Goal: Information Seeking & Learning: Learn about a topic

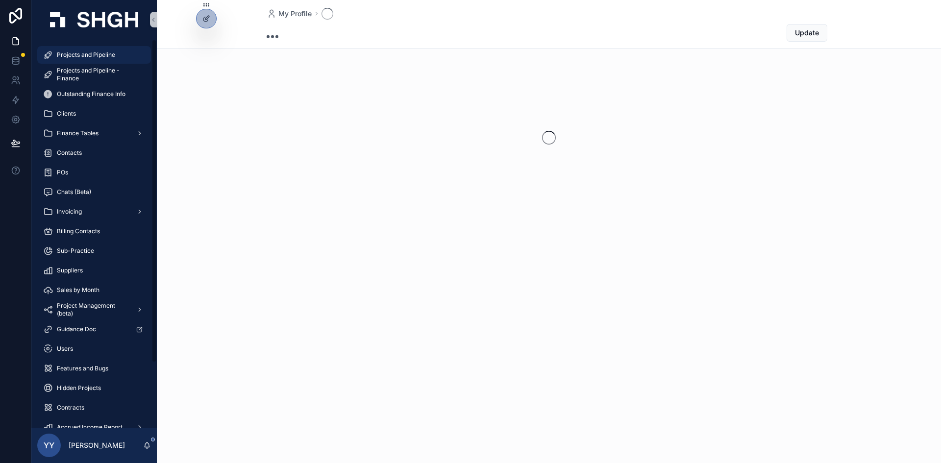
drag, startPoint x: 89, startPoint y: 54, endPoint x: 203, endPoint y: 61, distance: 114.4
click at [89, 54] on span "Projects and Pipeline" at bounding box center [86, 55] width 58 height 8
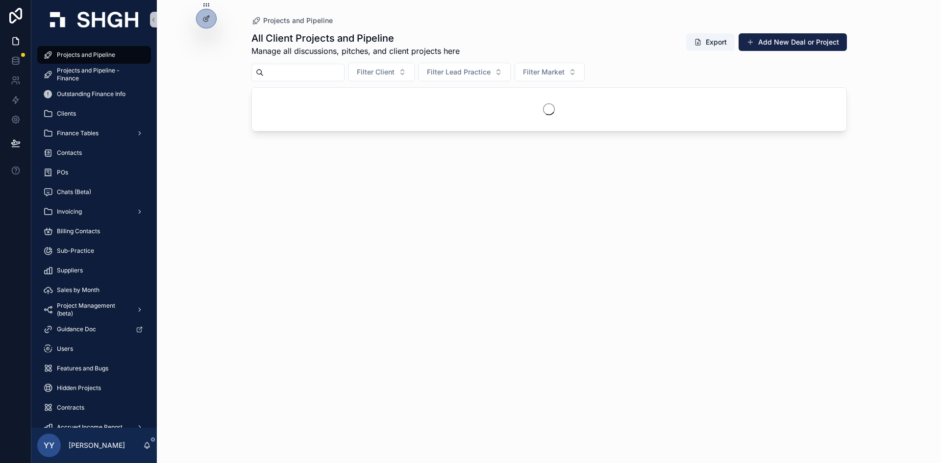
click at [274, 67] on input "scrollable content" at bounding box center [304, 73] width 80 height 14
type input "*"
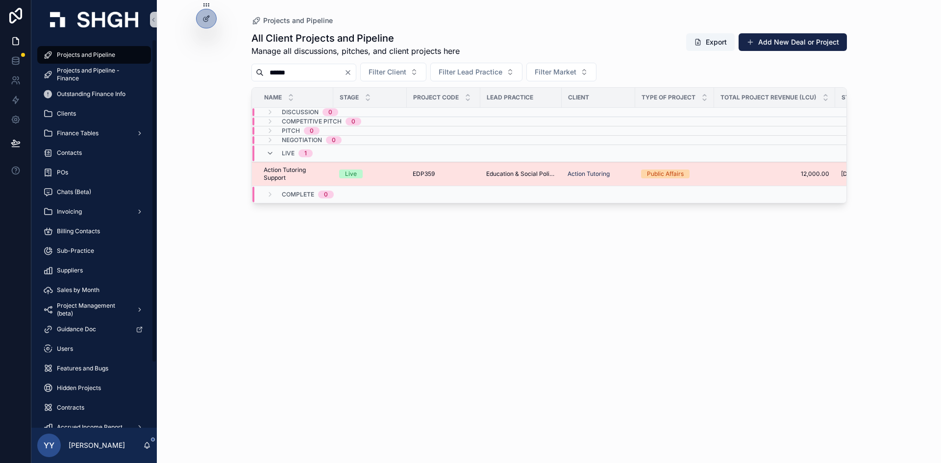
type input "******"
click at [495, 171] on span "Education & Social Policy" at bounding box center [521, 174] width 70 height 8
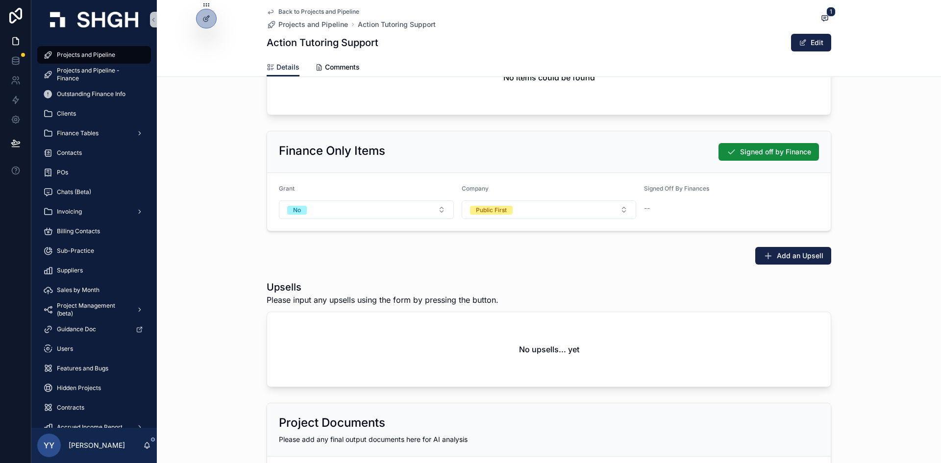
scroll to position [1471, 0]
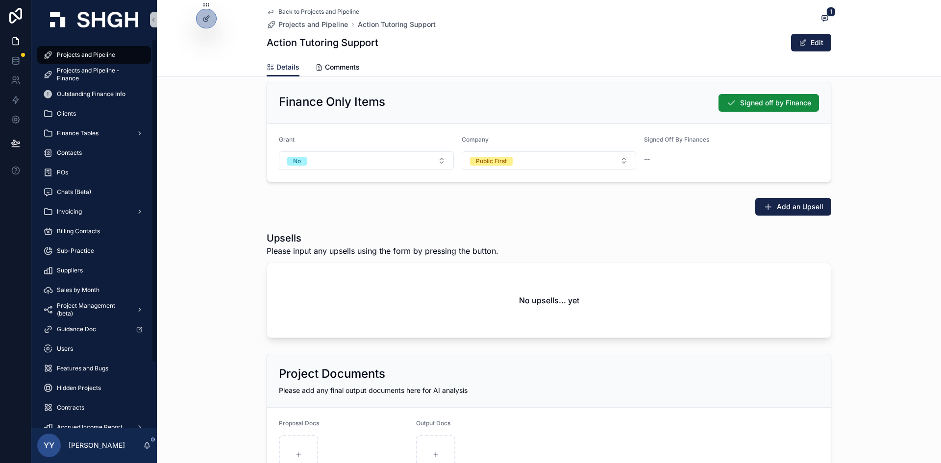
click at [86, 52] on span "Projects and Pipeline" at bounding box center [86, 55] width 58 height 8
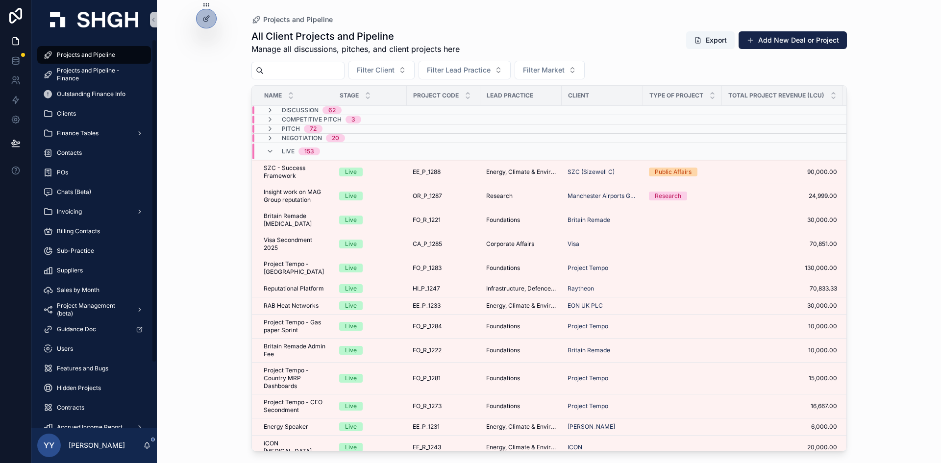
click at [94, 52] on span "Projects and Pipeline" at bounding box center [86, 55] width 58 height 8
click at [329, 72] on input "scrollable content" at bounding box center [304, 71] width 80 height 14
paste input "******"
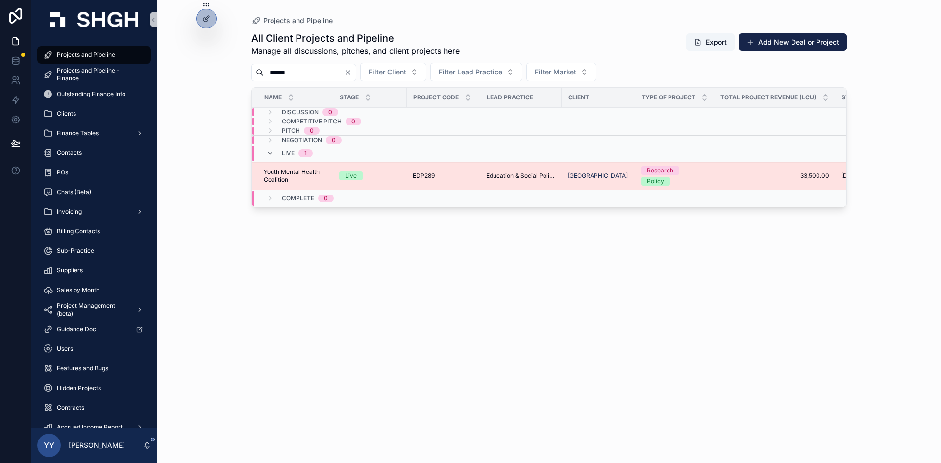
type input "******"
click at [470, 178] on div "EDP289 EDP289" at bounding box center [444, 176] width 62 height 8
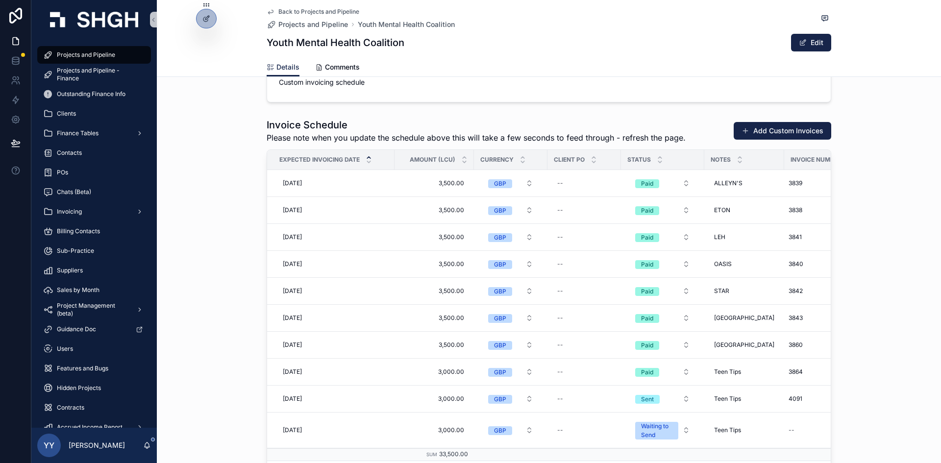
scroll to position [1176, 0]
drag, startPoint x: 103, startPoint y: 52, endPoint x: 107, endPoint y: 55, distance: 5.3
click at [103, 52] on span "Projects and Pipeline" at bounding box center [86, 55] width 58 height 8
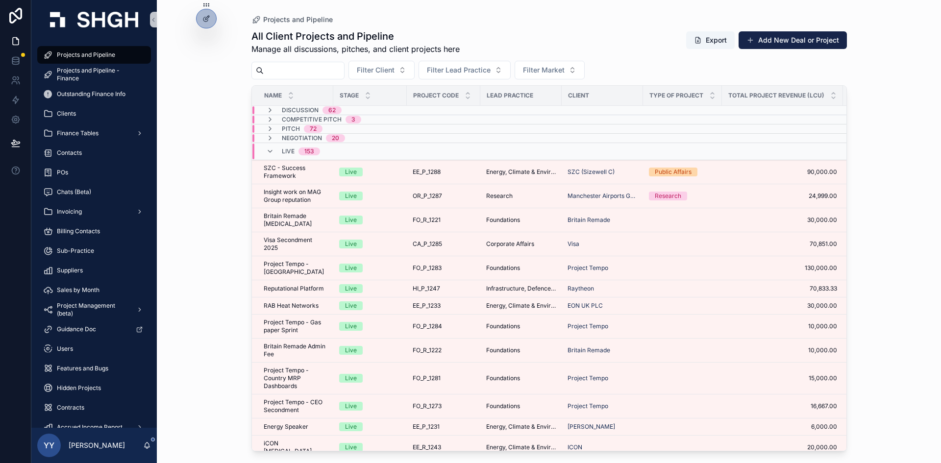
click at [313, 75] on input "scrollable content" at bounding box center [304, 71] width 80 height 14
type input "***"
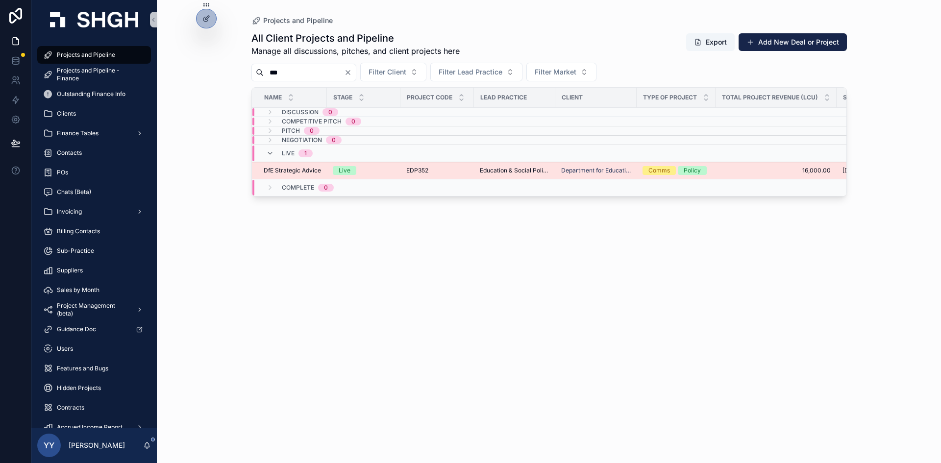
click at [383, 172] on div "Live" at bounding box center [364, 170] width 62 height 9
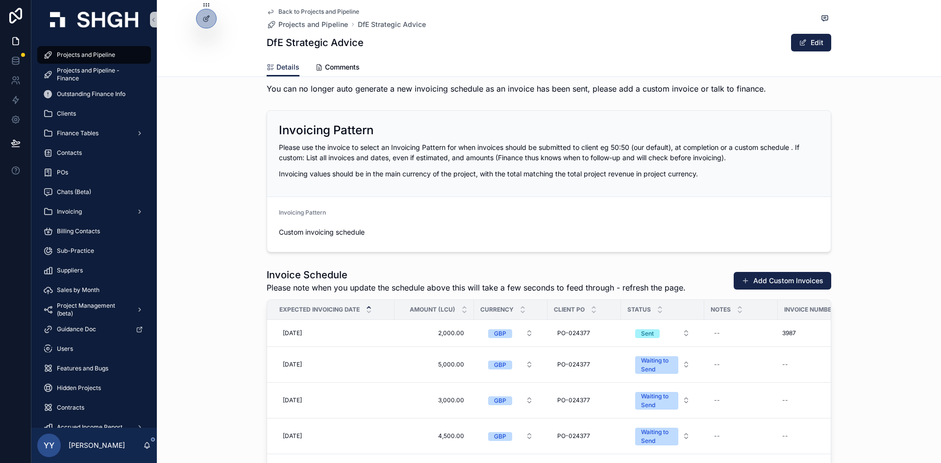
scroll to position [1176, 0]
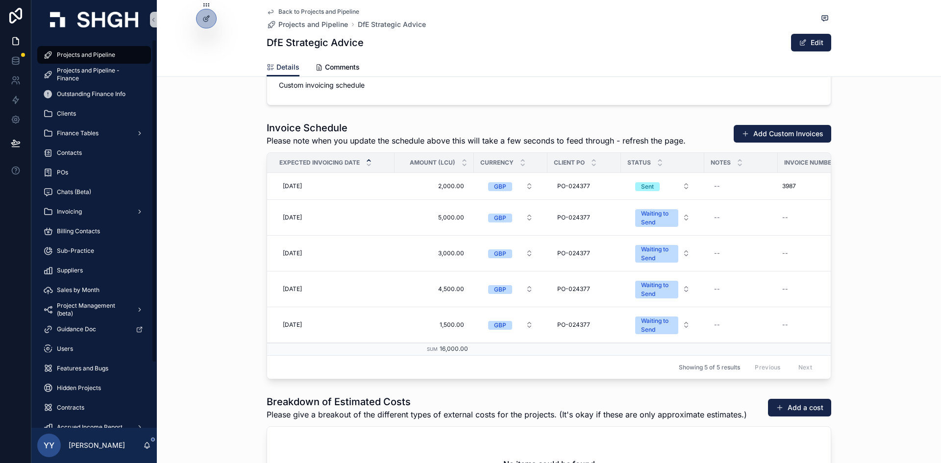
click at [65, 54] on span "Projects and Pipeline" at bounding box center [86, 55] width 58 height 8
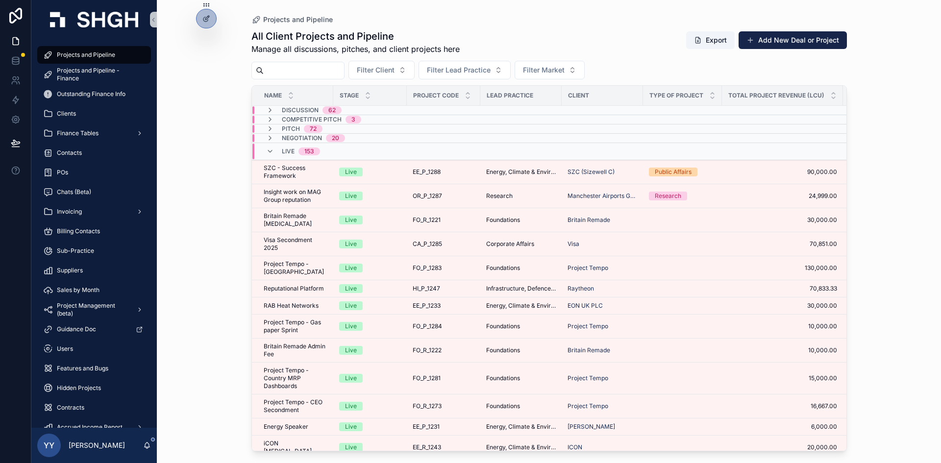
click at [294, 70] on input "scrollable content" at bounding box center [304, 71] width 80 height 14
click at [100, 135] on div "Finance Tables" at bounding box center [94, 133] width 102 height 16
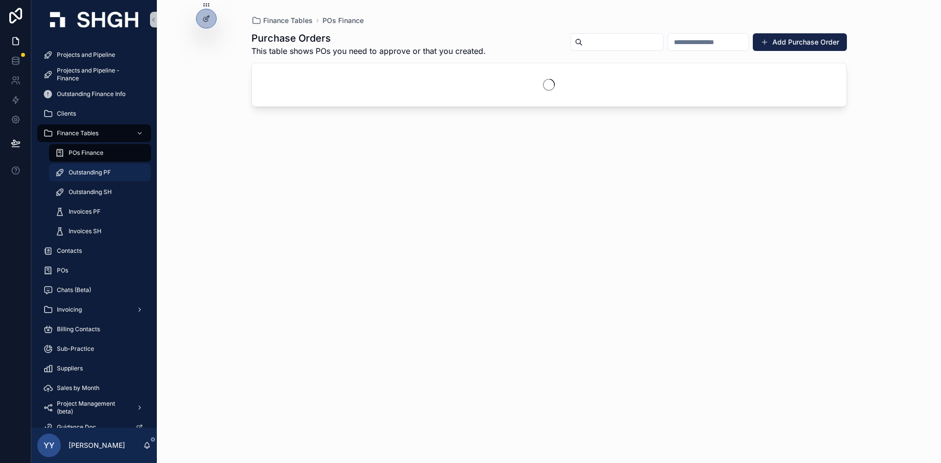
click at [100, 174] on span "Outstanding PF" at bounding box center [90, 173] width 42 height 8
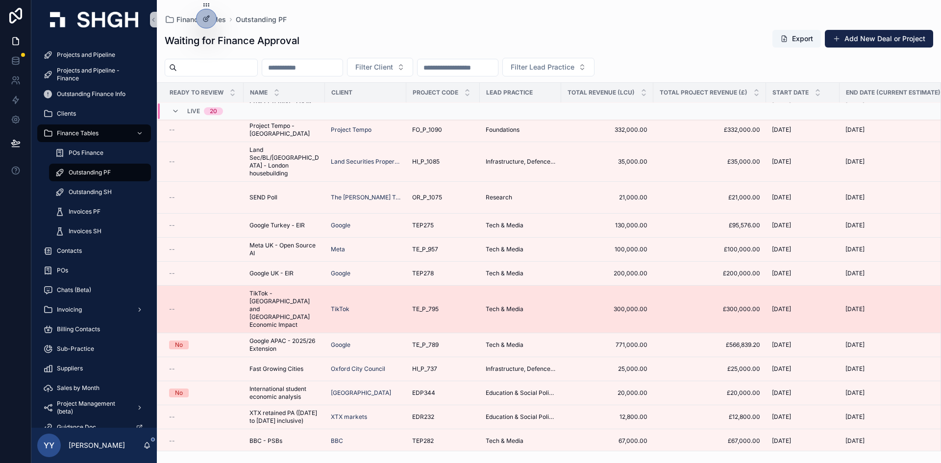
scroll to position [172, 0]
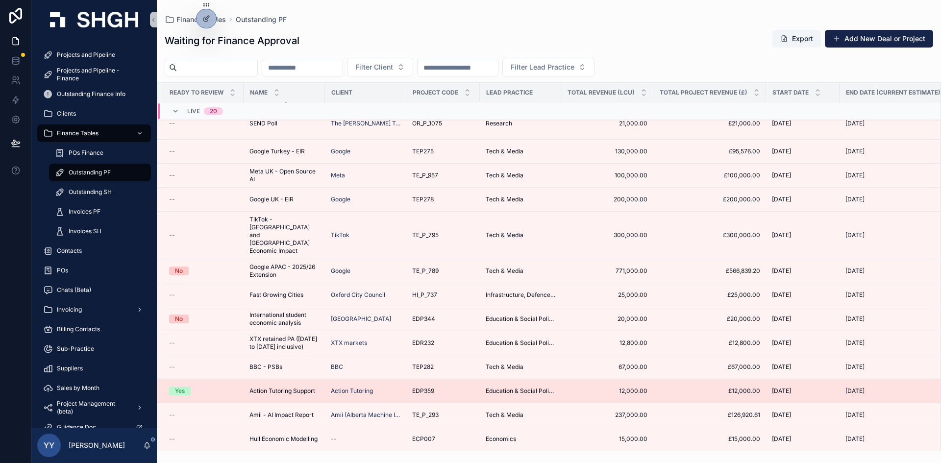
click at [447, 387] on div "EDP359 EDP359" at bounding box center [443, 391] width 62 height 8
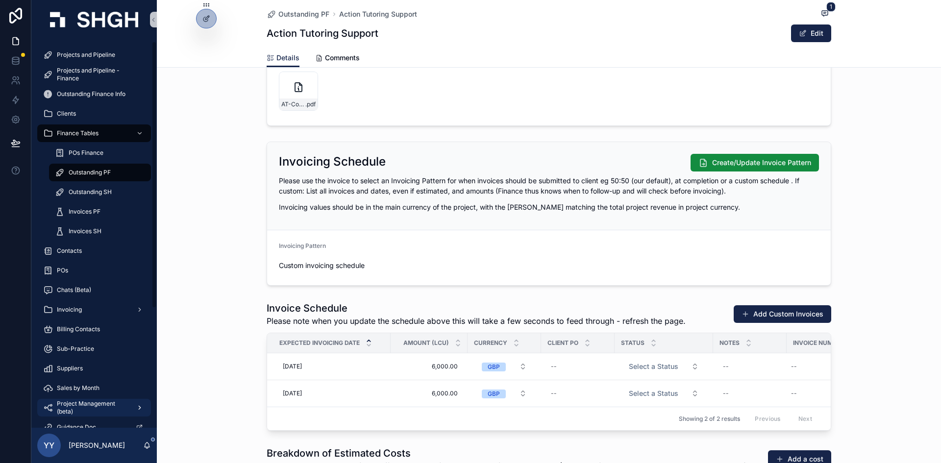
scroll to position [147, 0]
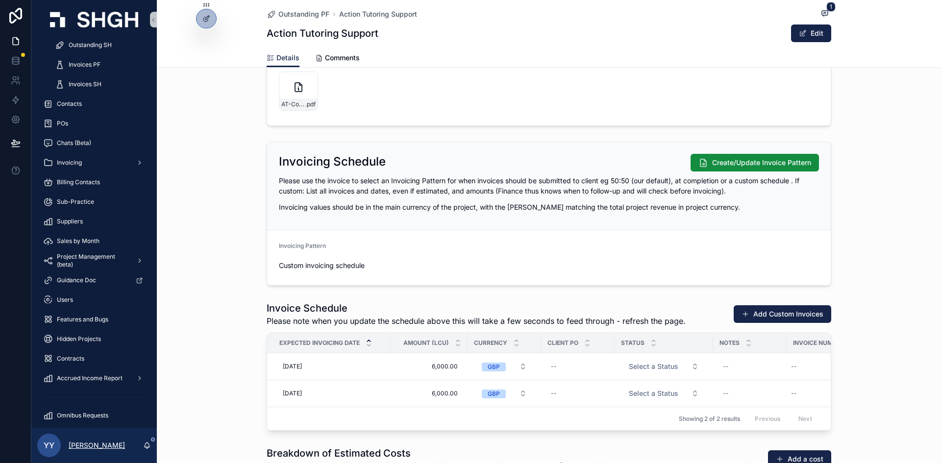
click at [98, 445] on p "[PERSON_NAME]" at bounding box center [97, 446] width 56 height 10
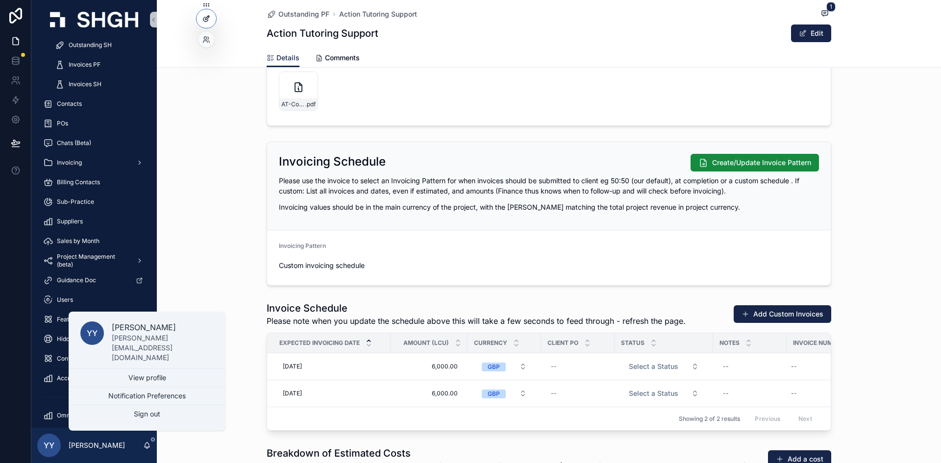
click at [203, 18] on icon at bounding box center [206, 19] width 8 height 8
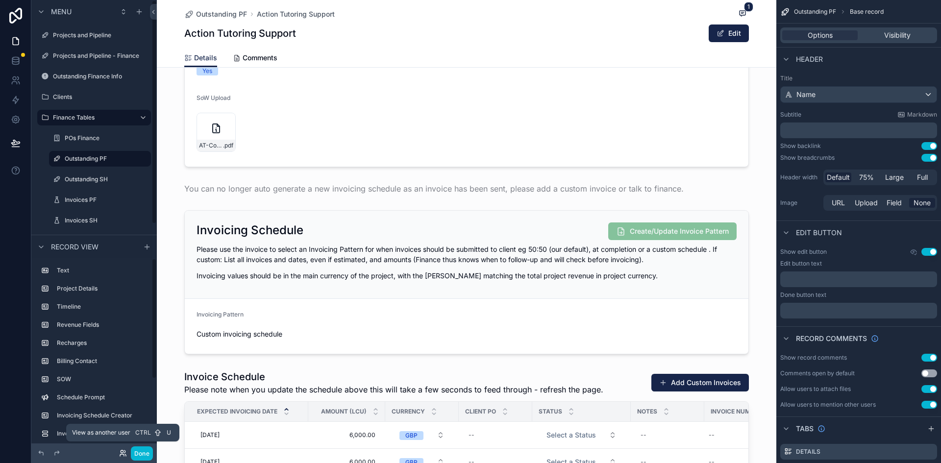
click at [124, 455] on icon at bounding box center [122, 455] width 4 height 2
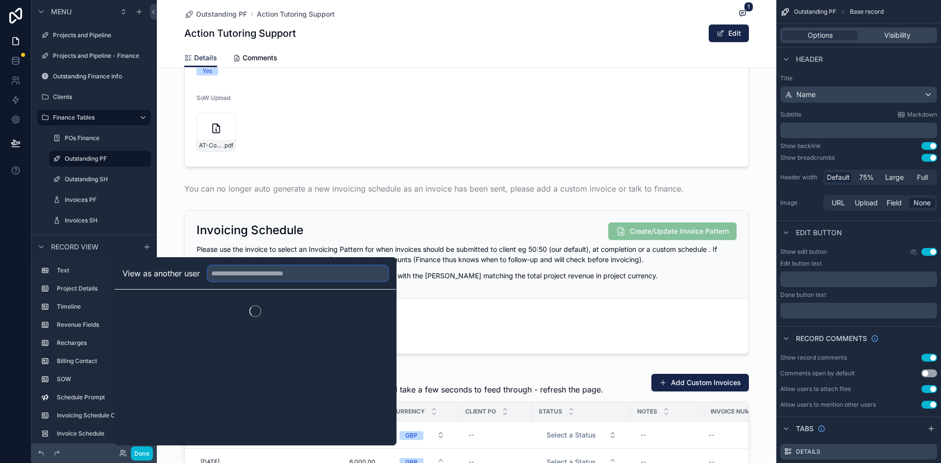
click at [255, 275] on input "text" at bounding box center [298, 274] width 180 height 16
type input "*****"
click at [379, 308] on button "Select" at bounding box center [375, 309] width 25 height 14
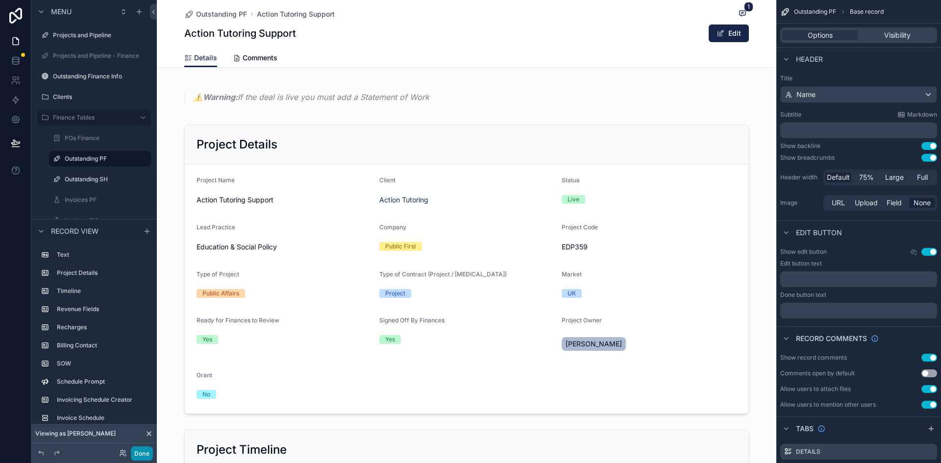
click at [143, 459] on button "Done" at bounding box center [142, 454] width 22 height 14
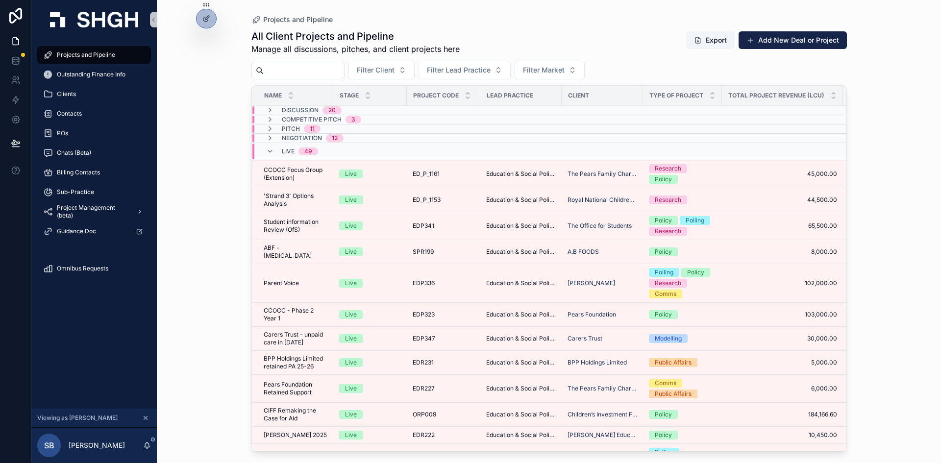
click at [336, 68] on input "scrollable content" at bounding box center [304, 71] width 80 height 14
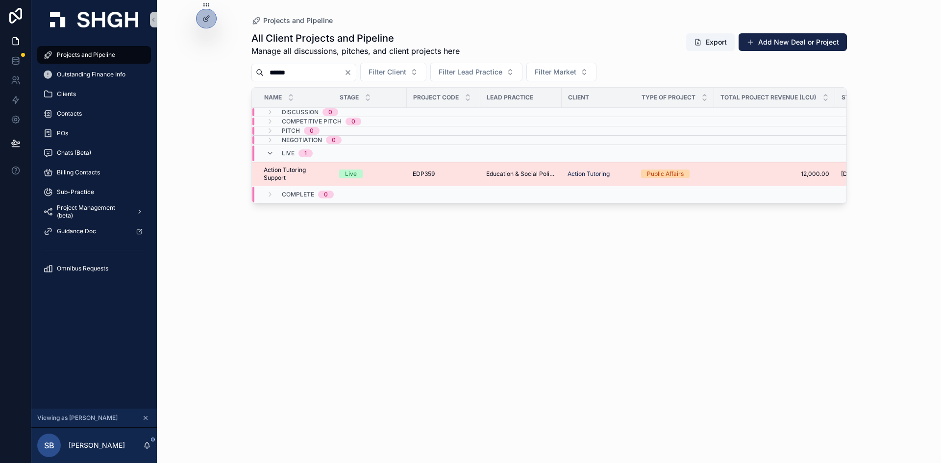
type input "******"
click at [444, 176] on div "EDP359 EDP359" at bounding box center [444, 174] width 62 height 8
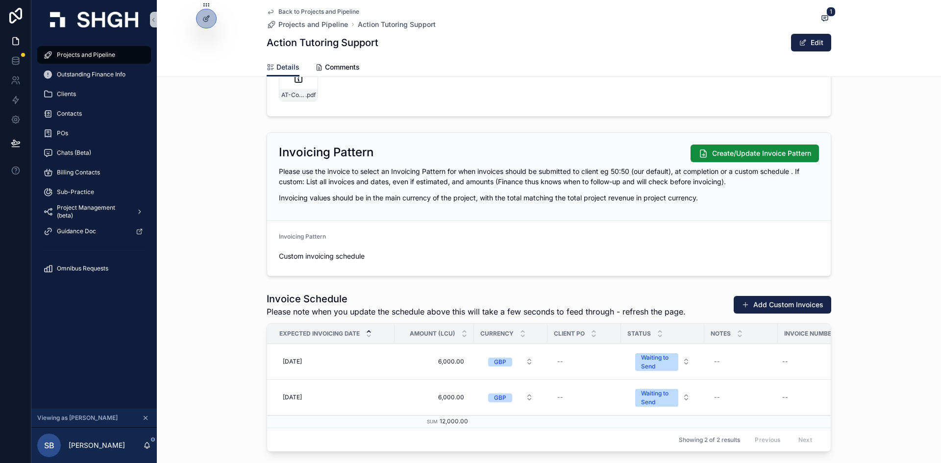
scroll to position [980, 0]
click at [734, 155] on span "Create/Update Invoice Pattern" at bounding box center [761, 153] width 99 height 10
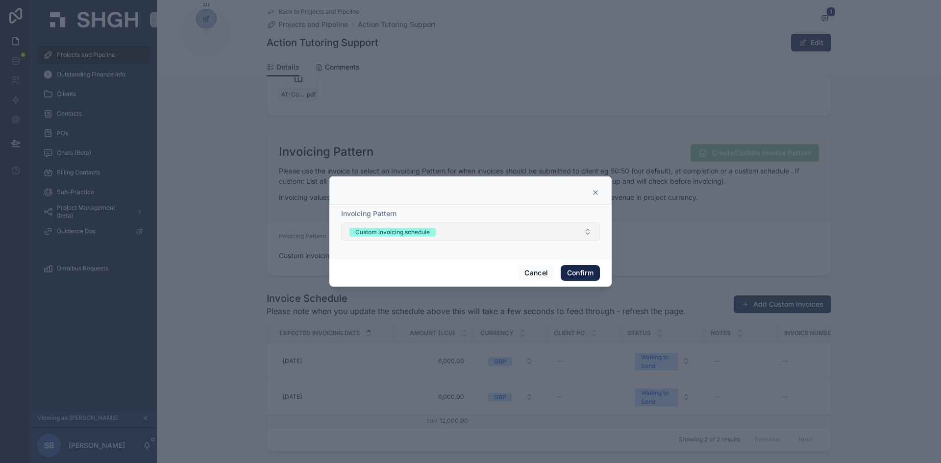
click at [418, 236] on div "Custom invoicing schedule" at bounding box center [392, 232] width 75 height 9
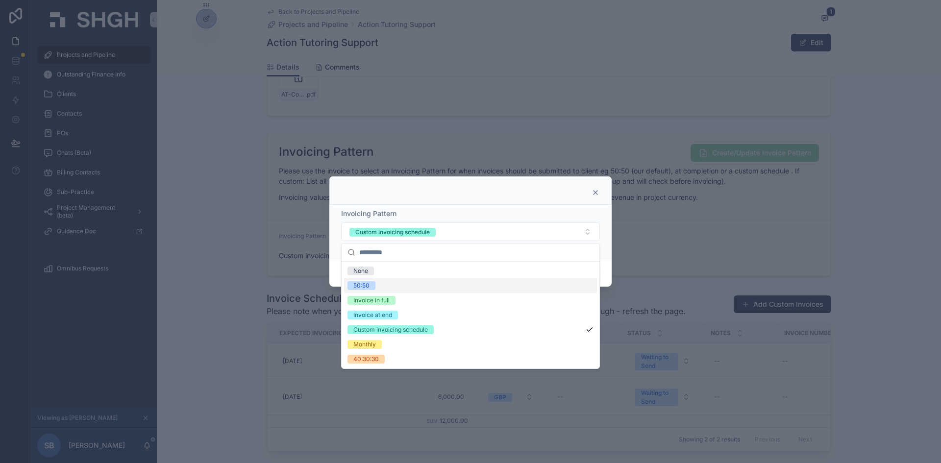
click at [356, 282] on div "50:50" at bounding box center [361, 285] width 16 height 9
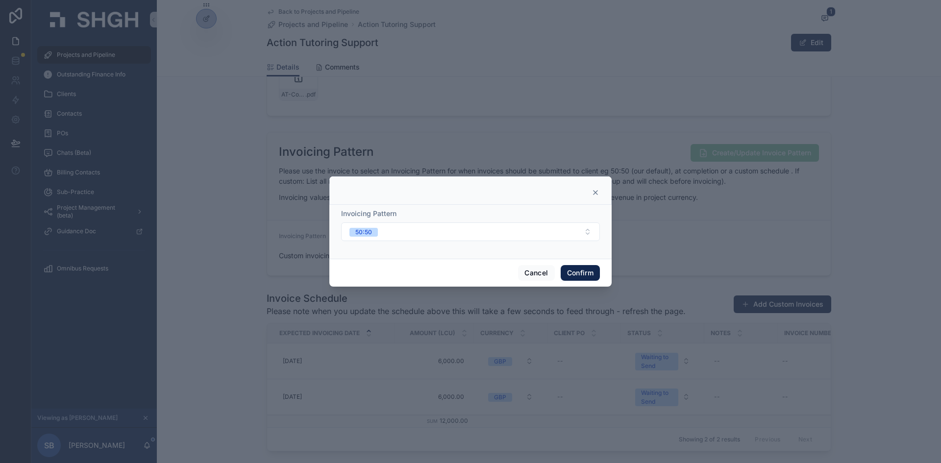
click at [590, 275] on button "Confirm" at bounding box center [580, 273] width 39 height 16
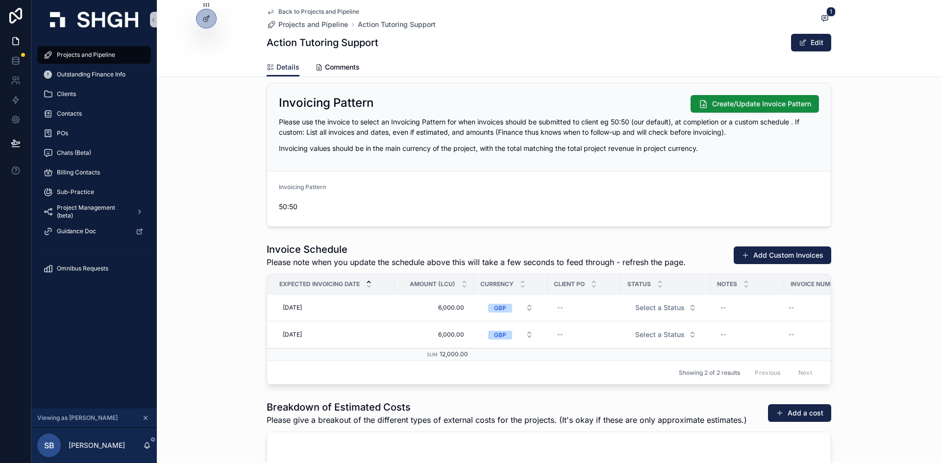
scroll to position [1078, 0]
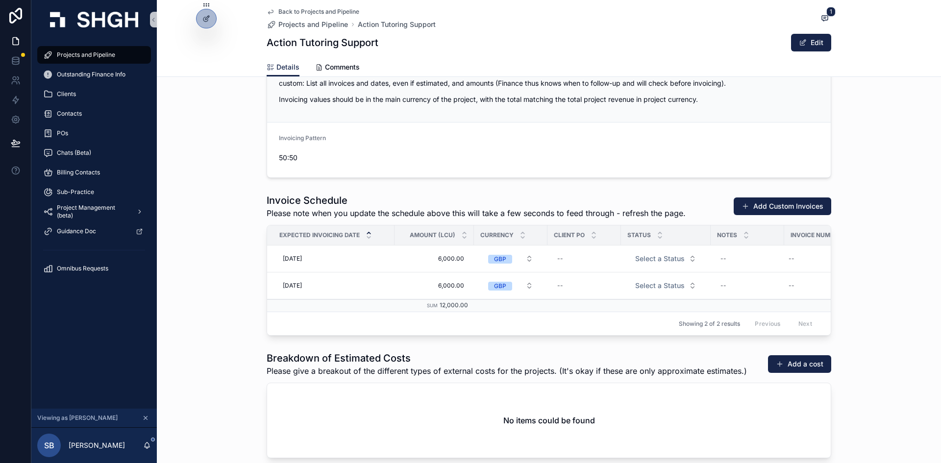
drag, startPoint x: 859, startPoint y: 138, endPoint x: 827, endPoint y: 195, distance: 65.4
click at [859, 138] on div "Invoicing Pattern Create/Update Invoice Pattern Please use the invoice to selec…" at bounding box center [549, 106] width 784 height 152
click at [310, 261] on div "01/10/2025 01/10/2025" at bounding box center [334, 259] width 110 height 16
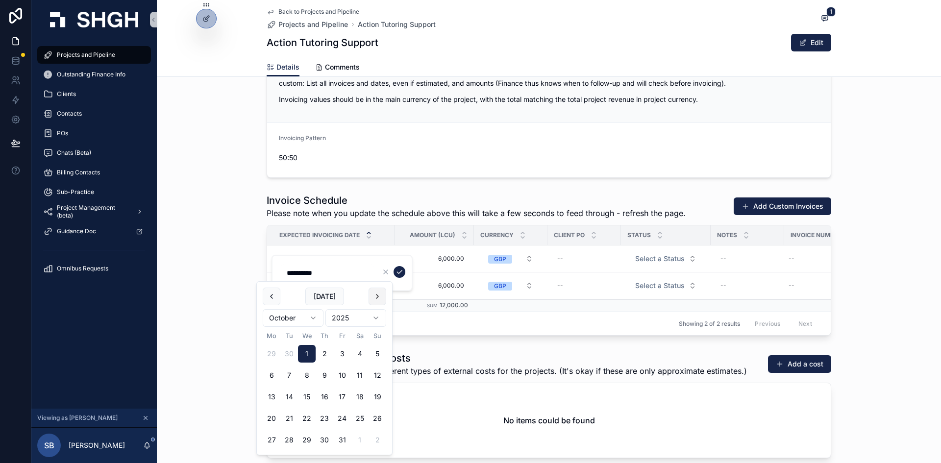
click at [386, 301] on button "scrollable content" at bounding box center [378, 297] width 18 height 18
click at [374, 443] on button "30" at bounding box center [378, 440] width 18 height 18
type input "**********"
click at [399, 270] on icon "scrollable content" at bounding box center [400, 272] width 8 height 8
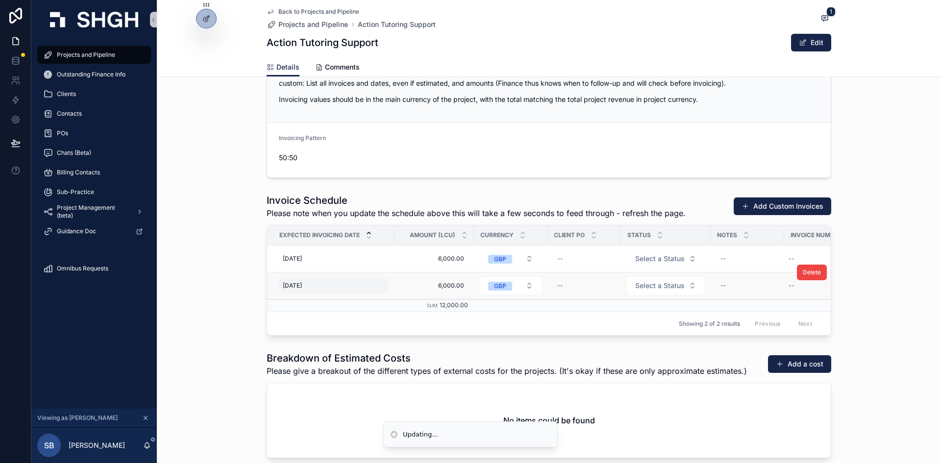
click at [336, 287] on div "30/11/2025 30/11/2025" at bounding box center [334, 286] width 110 height 16
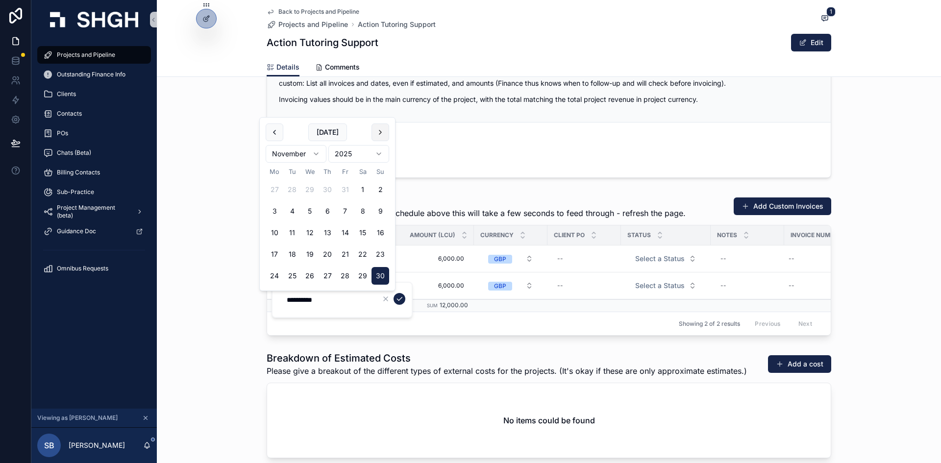
click at [382, 131] on button "scrollable content" at bounding box center [381, 133] width 18 height 18
click at [311, 277] on button "31" at bounding box center [310, 276] width 18 height 18
type input "**********"
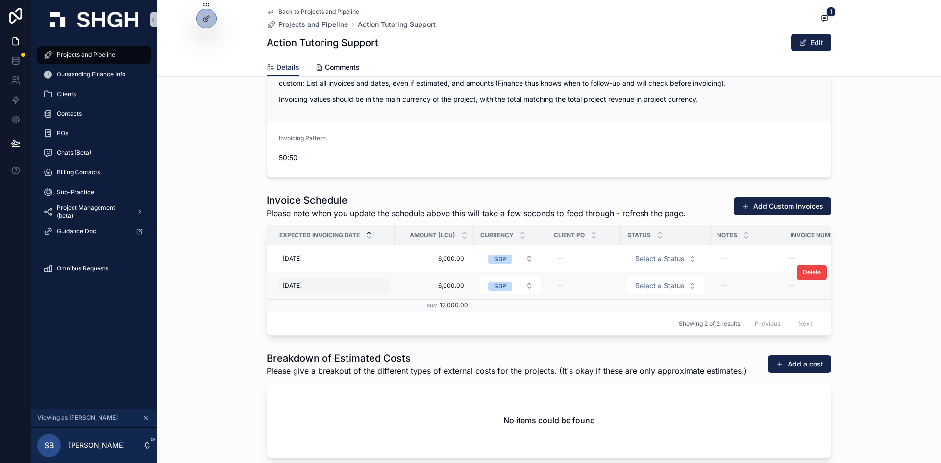
click at [336, 287] on div "30/11/2025 30/11/2025" at bounding box center [334, 286] width 110 height 16
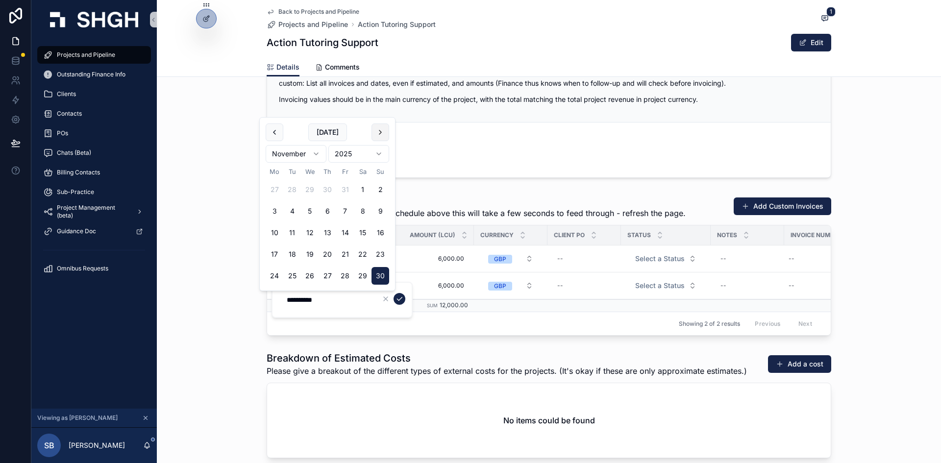
click at [385, 133] on button "scrollable content" at bounding box center [381, 133] width 18 height 18
click at [311, 274] on button "31" at bounding box center [310, 276] width 18 height 18
type input "**********"
click at [401, 298] on icon "scrollable content" at bounding box center [400, 299] width 8 height 8
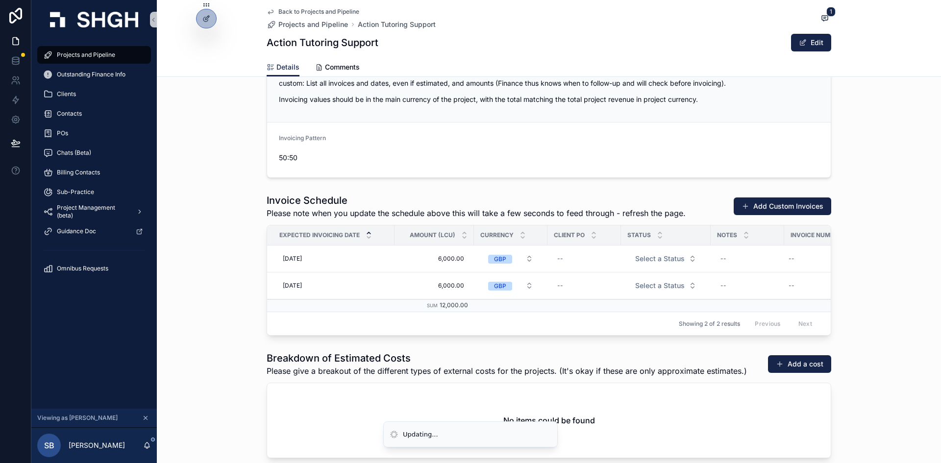
click at [365, 322] on div "Showing 2 of 2 results Previous Next" at bounding box center [549, 324] width 564 height 24
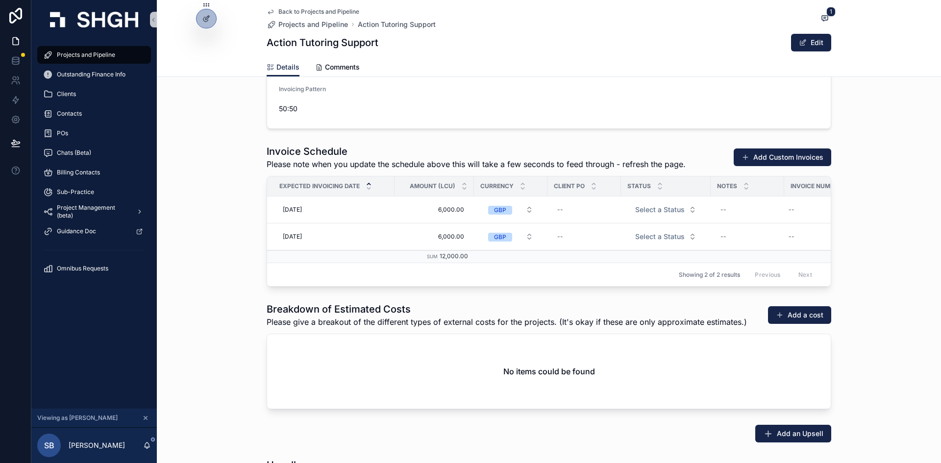
scroll to position [1323, 0]
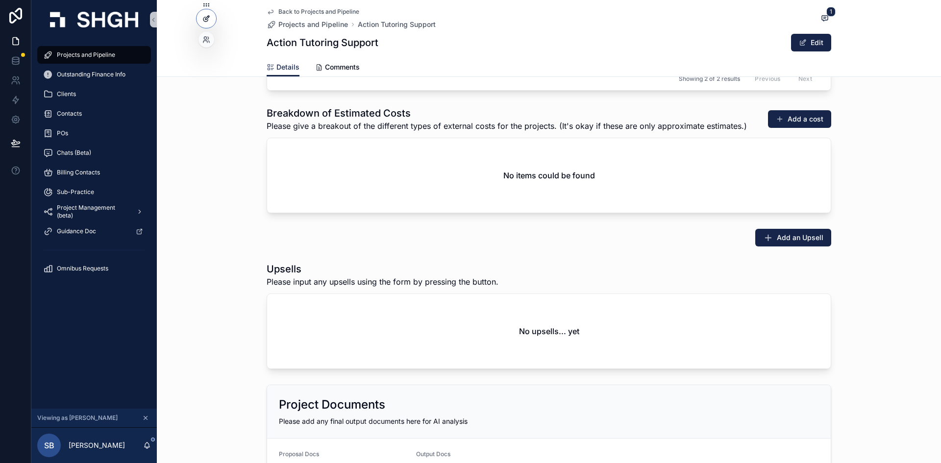
click at [209, 22] on icon at bounding box center [206, 19] width 8 height 8
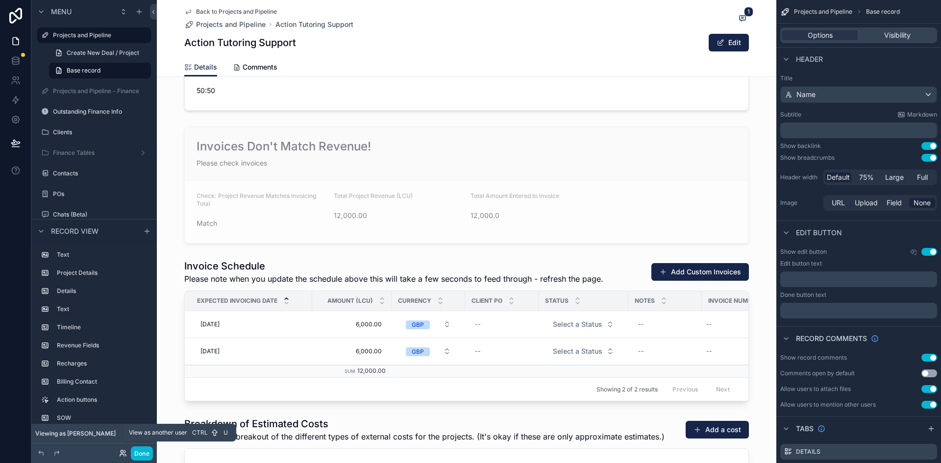
click at [126, 449] on icon at bounding box center [123, 453] width 8 height 8
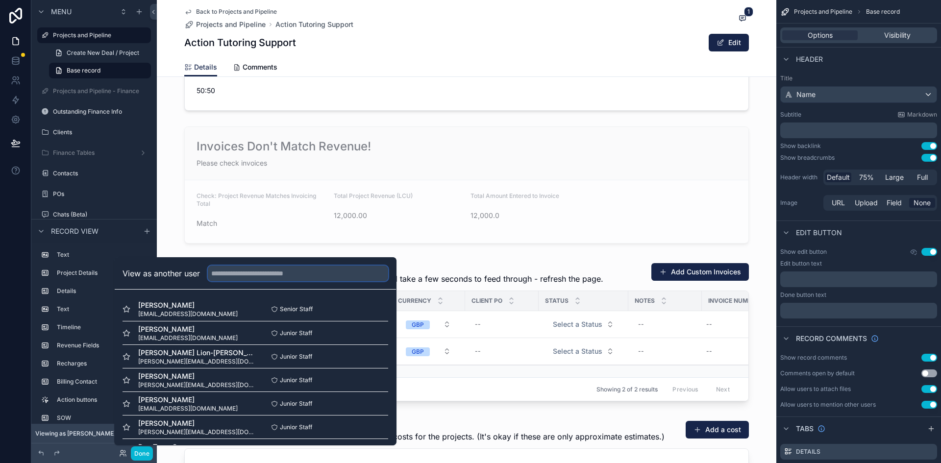
click at [249, 276] on input "text" at bounding box center [298, 274] width 180 height 16
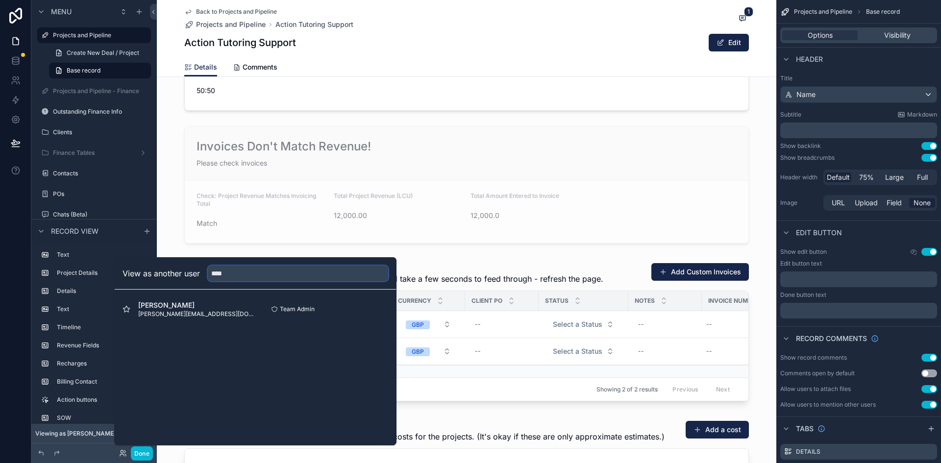
type input "**********"
click at [377, 308] on button "Select" at bounding box center [375, 309] width 25 height 14
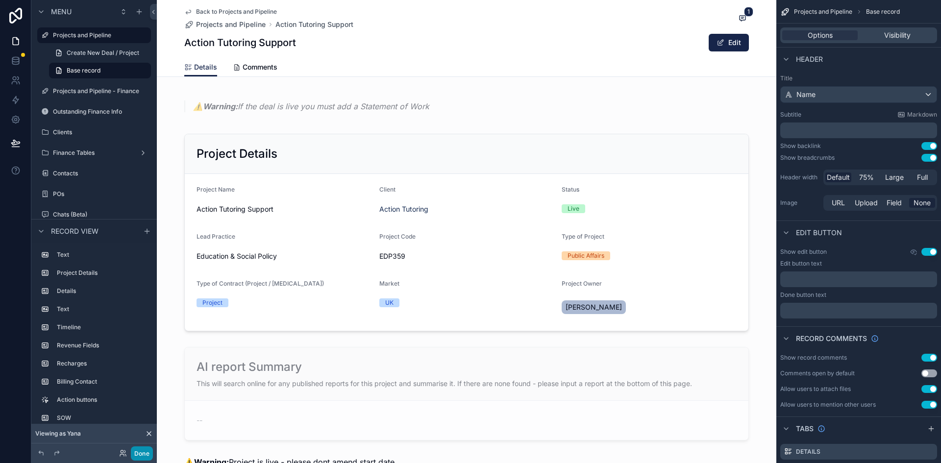
click at [144, 452] on button "Done" at bounding box center [142, 454] width 22 height 14
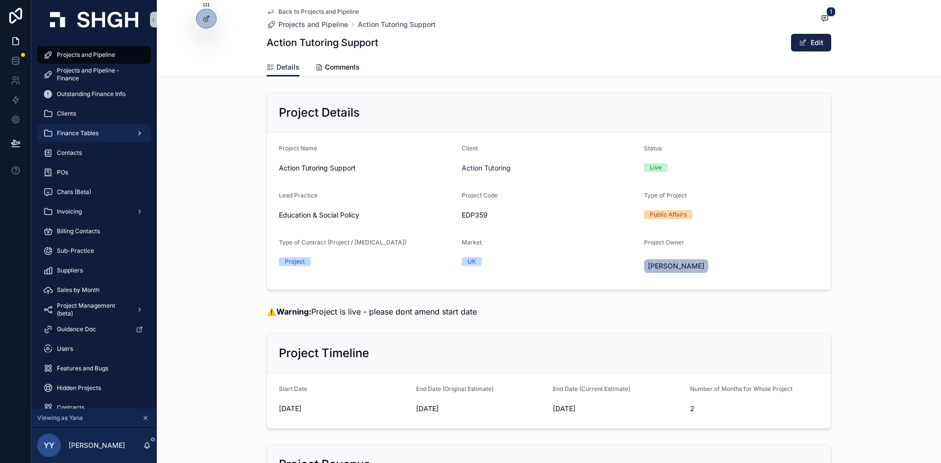
click at [80, 135] on span "Finance Tables" at bounding box center [78, 133] width 42 height 8
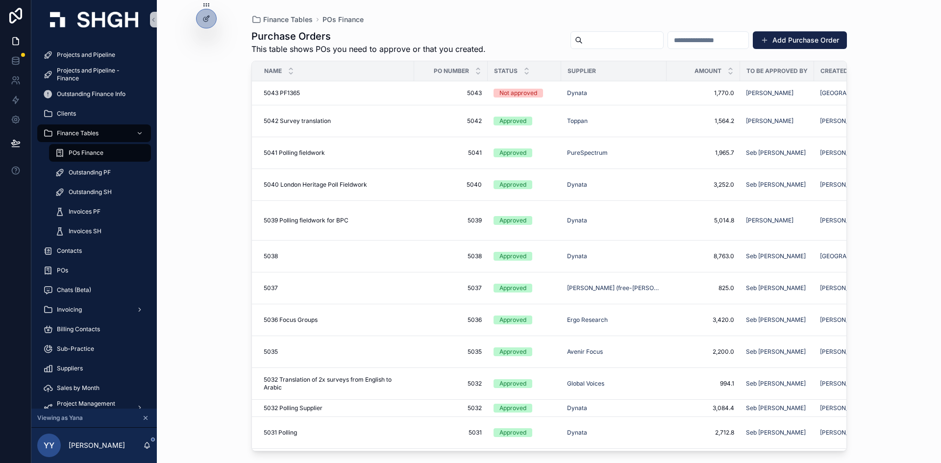
click at [88, 152] on span "POs Finance" at bounding box center [86, 153] width 35 height 8
click at [795, 40] on button "Add Purchase Order" at bounding box center [800, 40] width 94 height 18
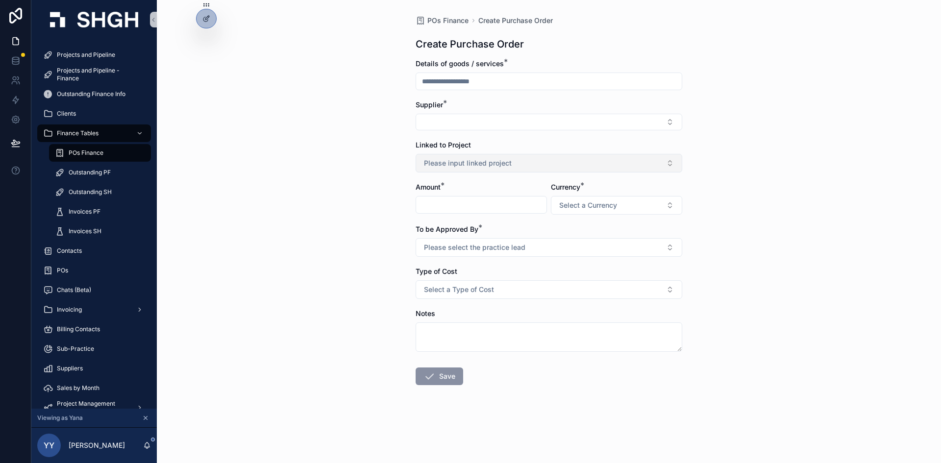
click at [537, 165] on button "Please input linked project" at bounding box center [549, 163] width 267 height 19
click at [404, 137] on div "POs Finance Create Purchase Order Create Purchase Order Details of goods / serv…" at bounding box center [549, 231] width 784 height 463
click at [443, 163] on span "Please input linked project" at bounding box center [468, 163] width 88 height 10
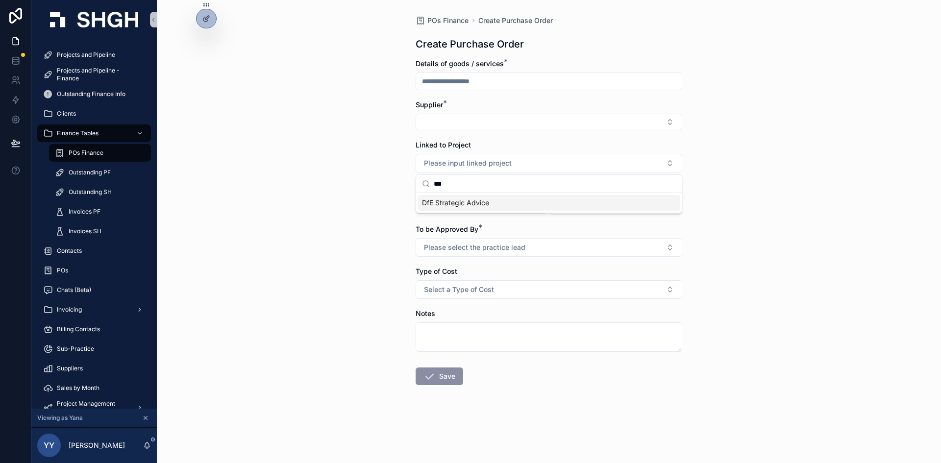
type input "***"
click at [369, 205] on div "POs Finance Create Purchase Order Create Purchase Order Details of goods / serv…" at bounding box center [549, 231] width 784 height 463
click at [81, 132] on span "Finance Tables" at bounding box center [78, 133] width 42 height 8
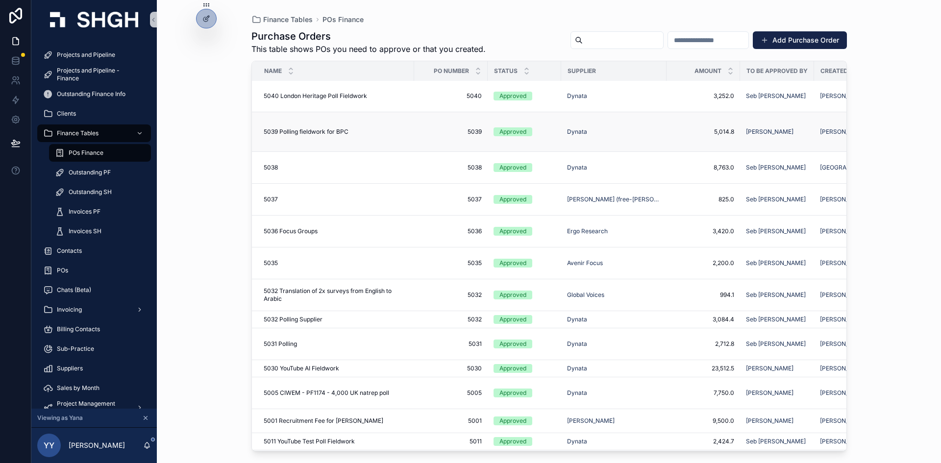
scroll to position [196, 0]
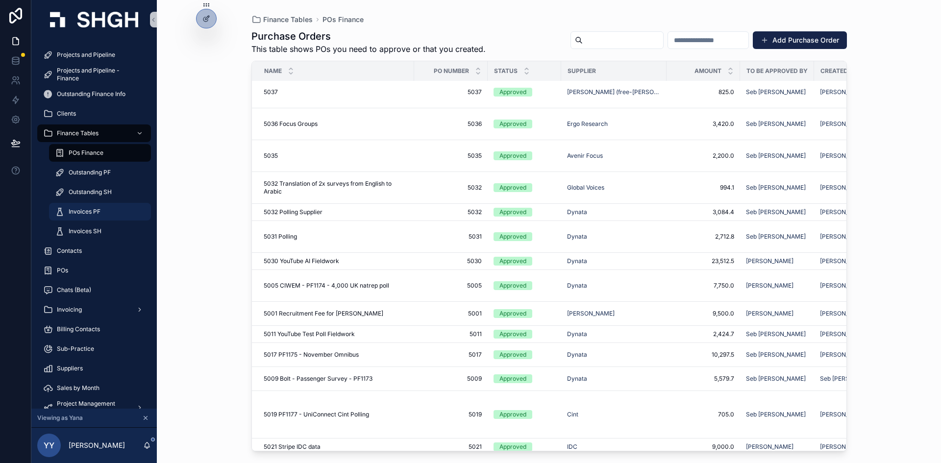
click at [100, 213] on span "Invoices PF" at bounding box center [85, 212] width 32 height 8
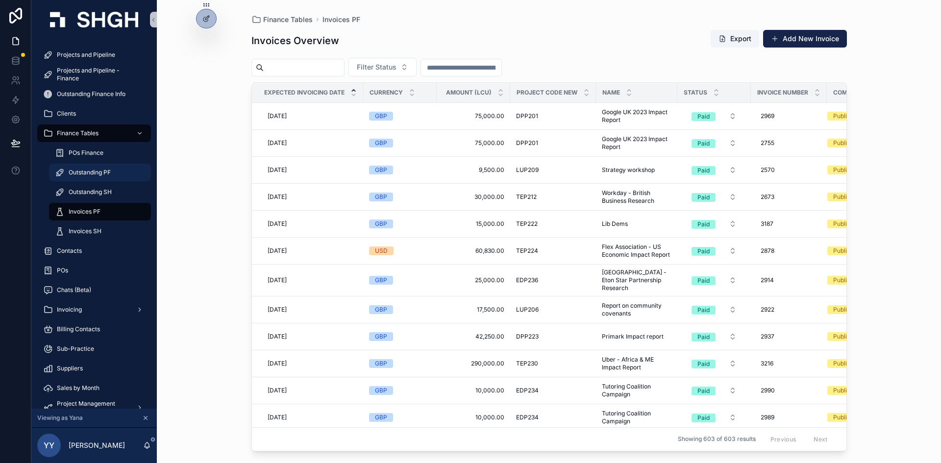
click at [99, 171] on span "Outstanding PF" at bounding box center [90, 173] width 42 height 8
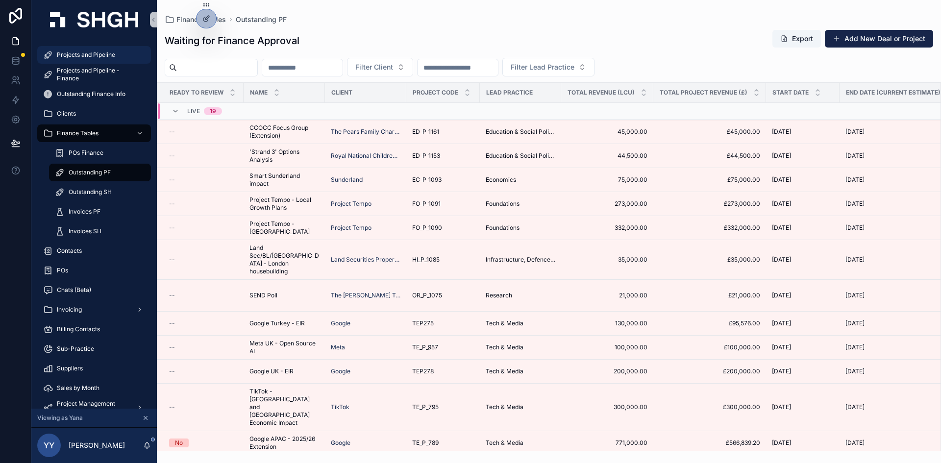
click at [105, 55] on span "Projects and Pipeline" at bounding box center [86, 55] width 58 height 8
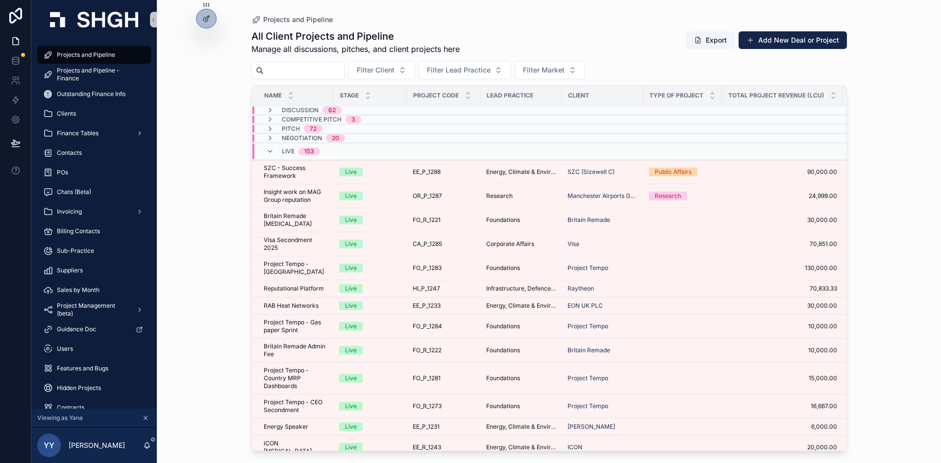
click at [290, 75] on input "scrollable content" at bounding box center [304, 71] width 80 height 14
type input "******"
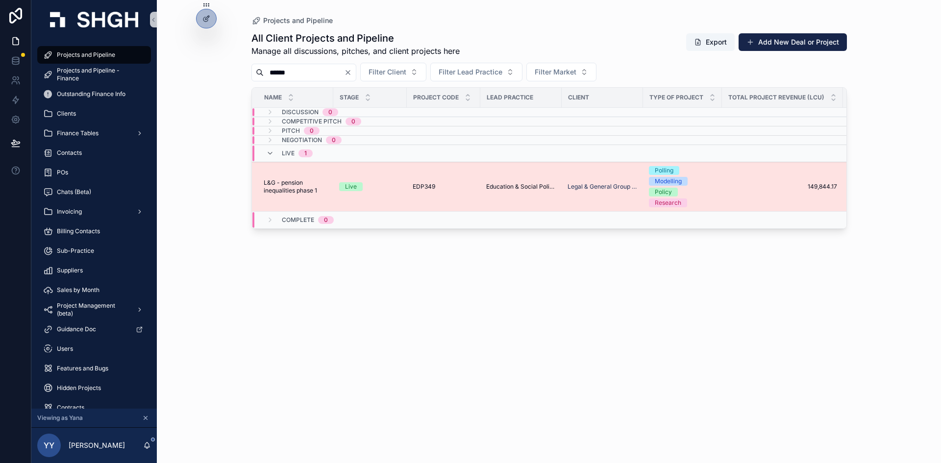
click at [416, 188] on span "EDP349" at bounding box center [424, 187] width 23 height 8
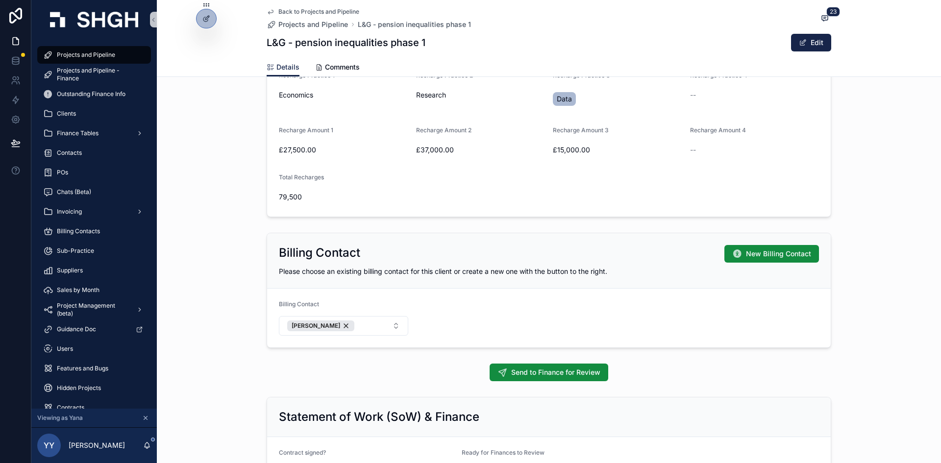
scroll to position [441, 0]
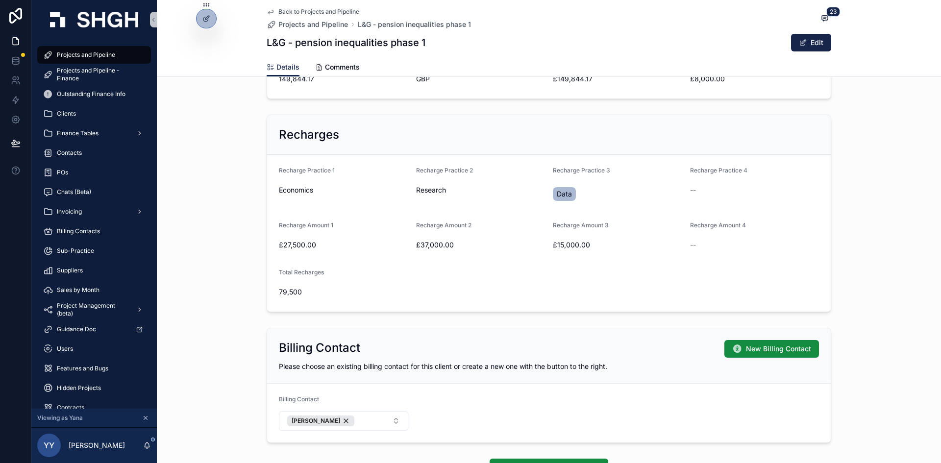
click at [395, 121] on div "Recharges" at bounding box center [549, 135] width 564 height 40
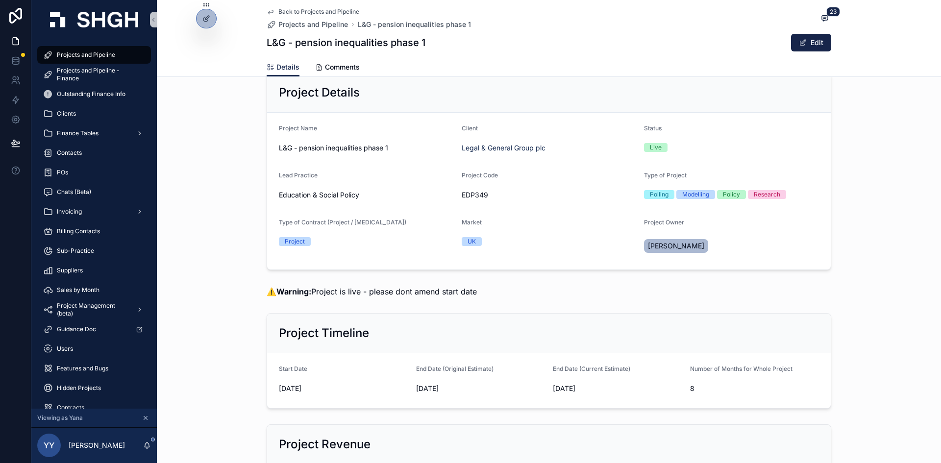
scroll to position [0, 0]
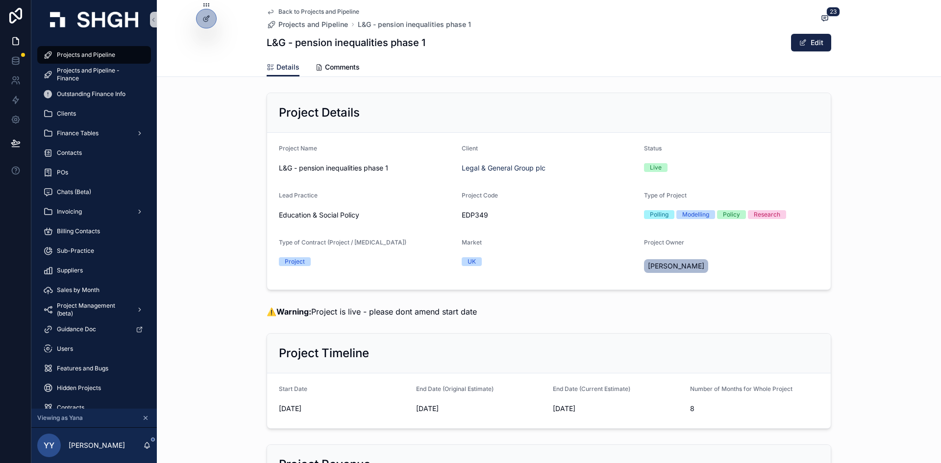
click at [550, 307] on div "⚠️ Warning: Project is live - please dont amend start date" at bounding box center [549, 312] width 565 height 12
click at [75, 349] on div "Users" at bounding box center [94, 349] width 102 height 16
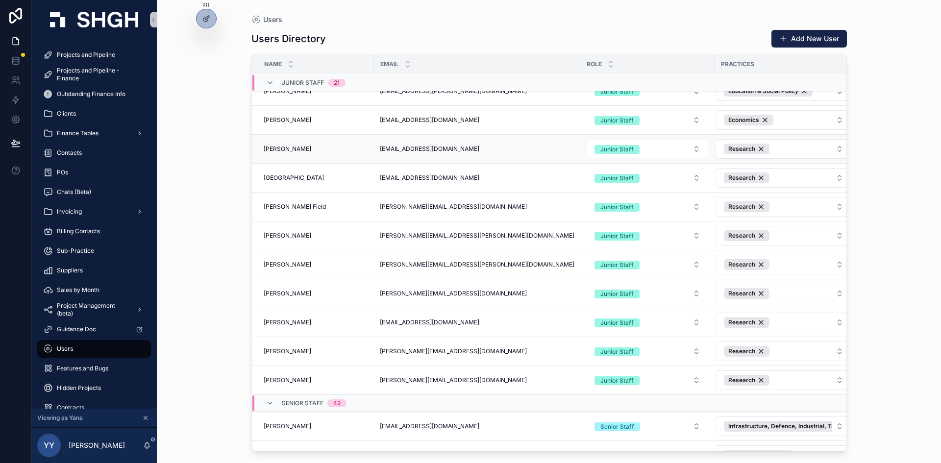
scroll to position [504, 0]
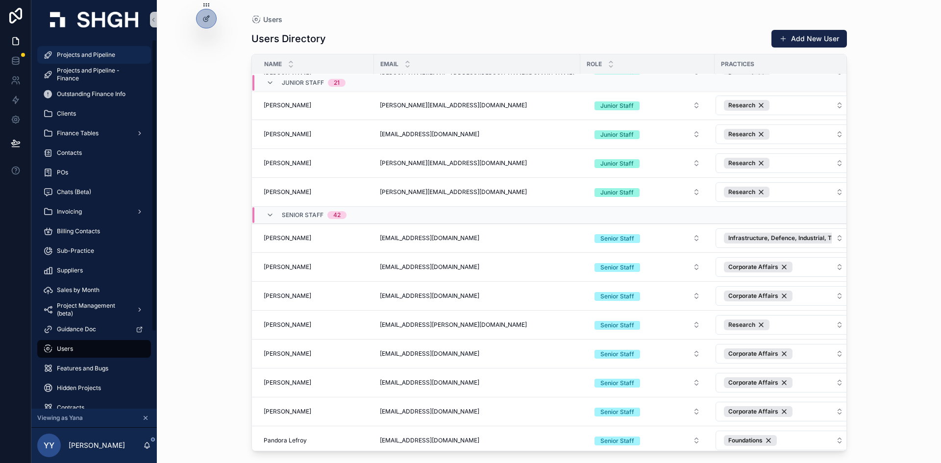
drag, startPoint x: 74, startPoint y: 54, endPoint x: 204, endPoint y: 179, distance: 180.6
click at [74, 54] on span "Projects and Pipeline" at bounding box center [86, 55] width 58 height 8
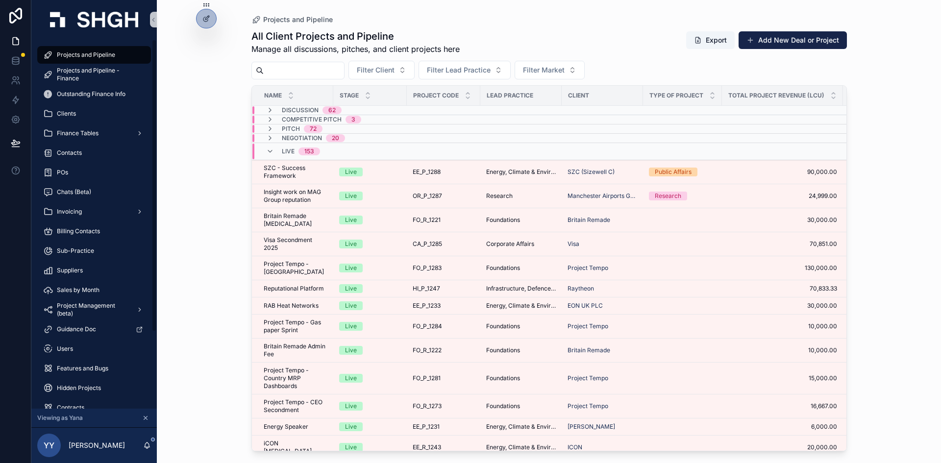
click at [89, 57] on span "Projects and Pipeline" at bounding box center [86, 55] width 58 height 8
click at [83, 97] on span "Outstanding Finance Info" at bounding box center [91, 94] width 69 height 8
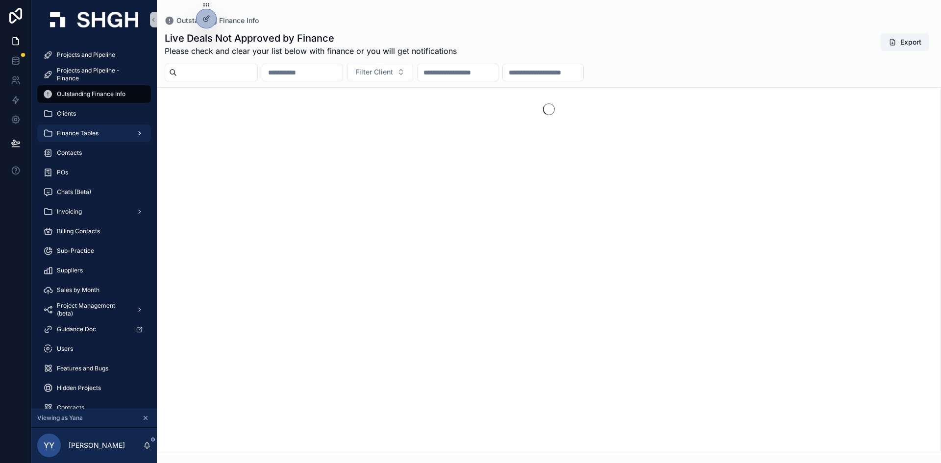
click at [84, 132] on span "Finance Tables" at bounding box center [78, 133] width 42 height 8
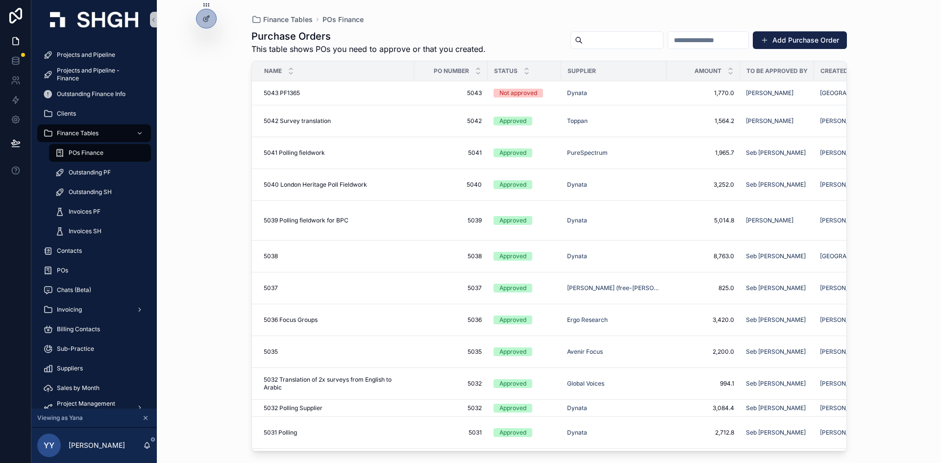
click at [87, 156] on span "POs Finance" at bounding box center [86, 153] width 35 height 8
click at [805, 41] on button "Add Purchase Order" at bounding box center [800, 40] width 94 height 18
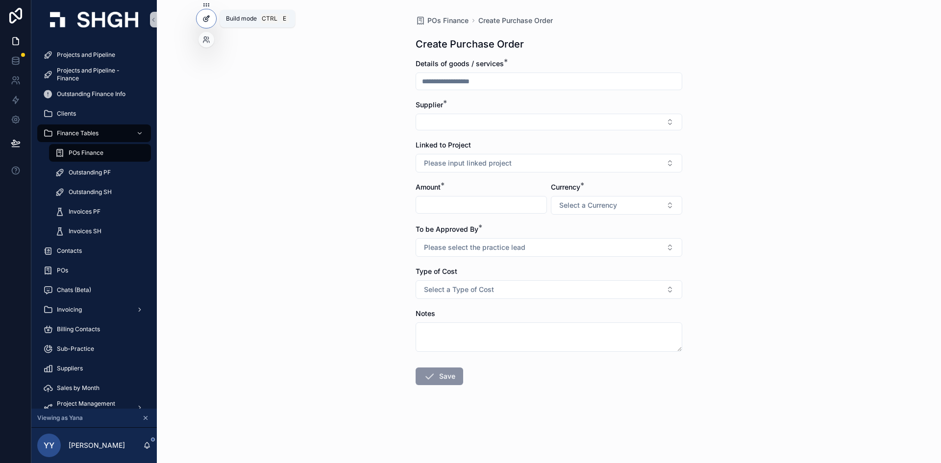
click at [210, 14] on div at bounding box center [207, 18] width 20 height 19
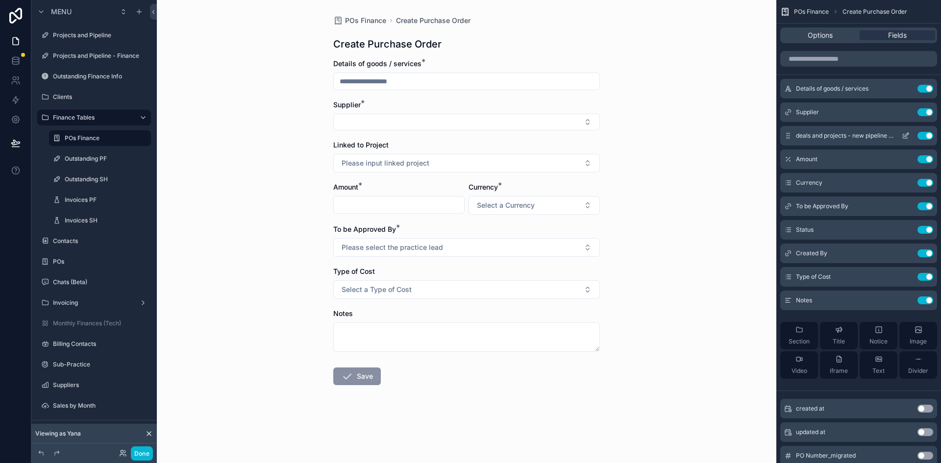
click at [906, 135] on icon "scrollable content" at bounding box center [906, 136] width 8 height 8
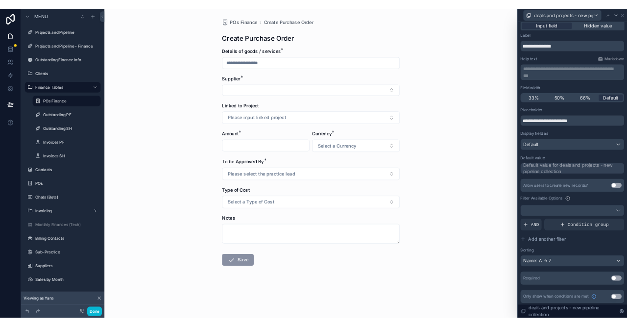
scroll to position [6, 0]
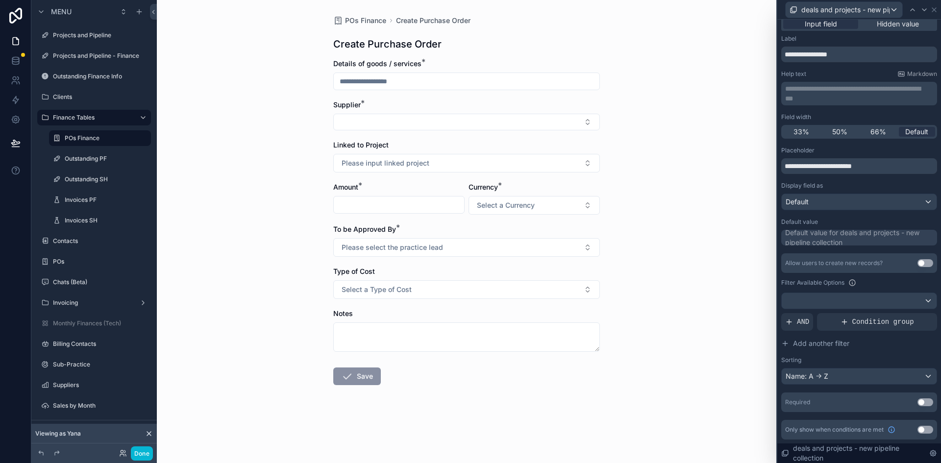
click at [920, 403] on button "Use setting" at bounding box center [926, 403] width 16 height 8
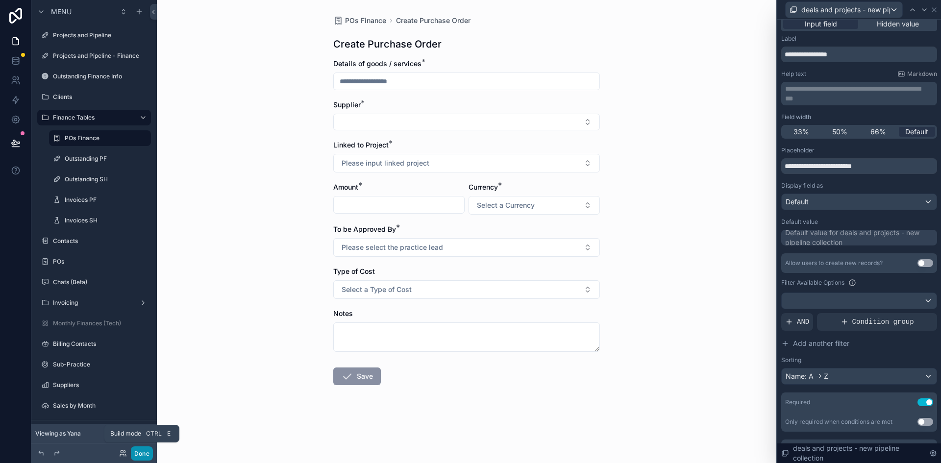
click at [139, 455] on button "Done" at bounding box center [142, 454] width 22 height 14
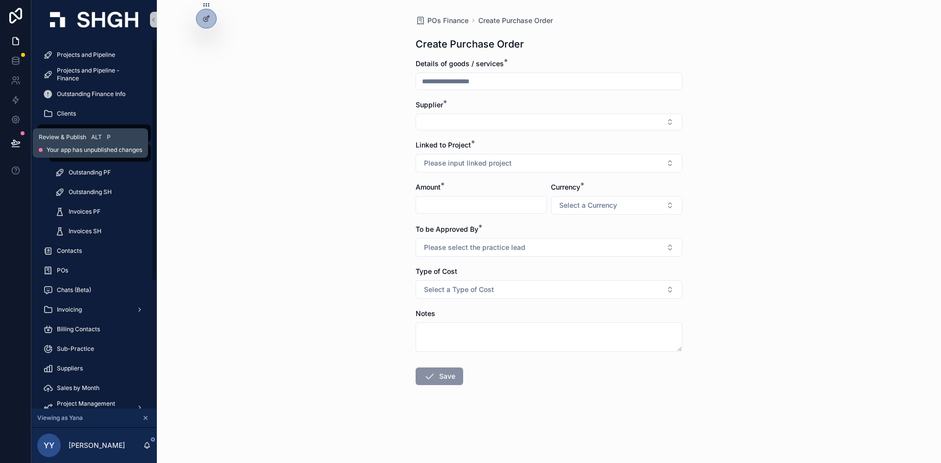
click at [19, 141] on icon at bounding box center [16, 143] width 10 height 10
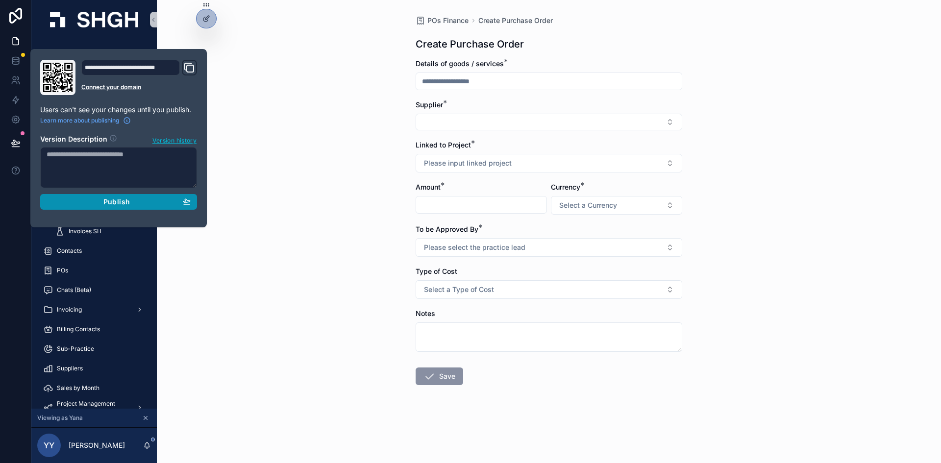
click at [127, 202] on span "Publish" at bounding box center [116, 202] width 26 height 9
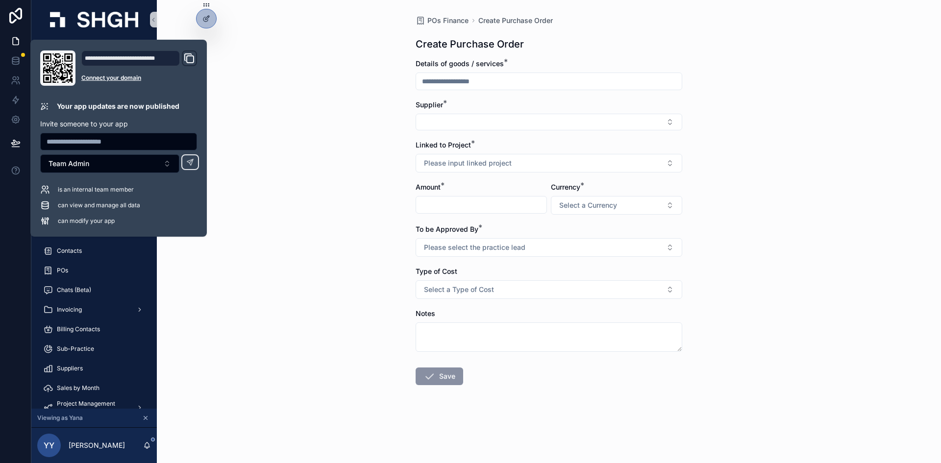
click at [268, 75] on div "POs Finance Create Purchase Order Create Purchase Order Details of goods / serv…" at bounding box center [549, 231] width 784 height 463
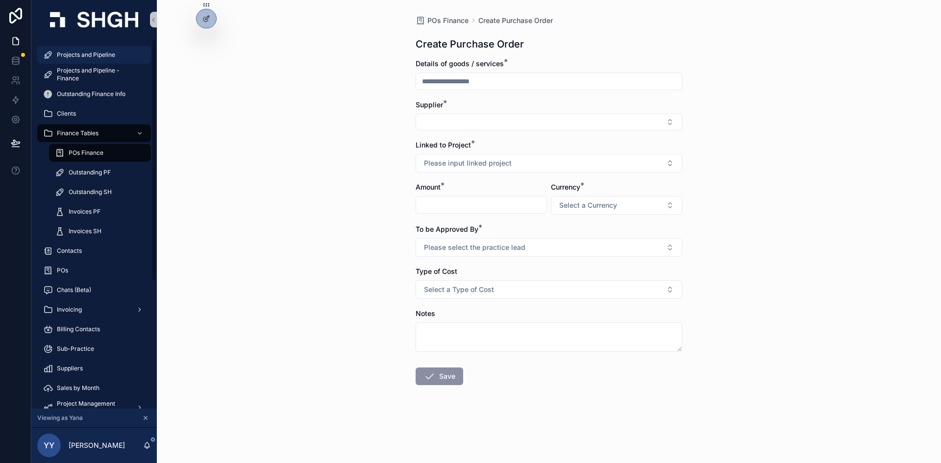
click at [73, 56] on span "Projects and Pipeline" at bounding box center [86, 55] width 58 height 8
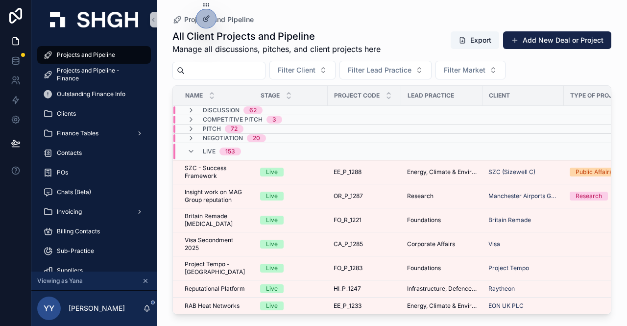
click at [225, 67] on input "scrollable content" at bounding box center [225, 71] width 80 height 14
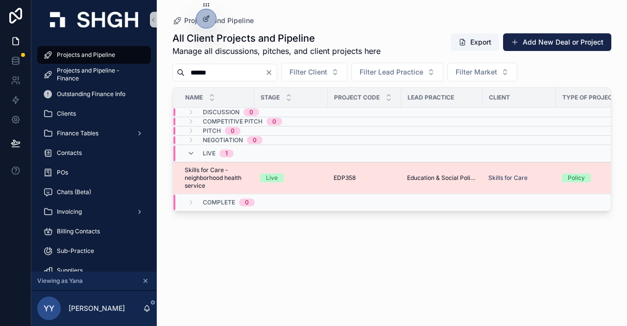
type input "******"
click at [291, 175] on div "Live" at bounding box center [291, 178] width 62 height 9
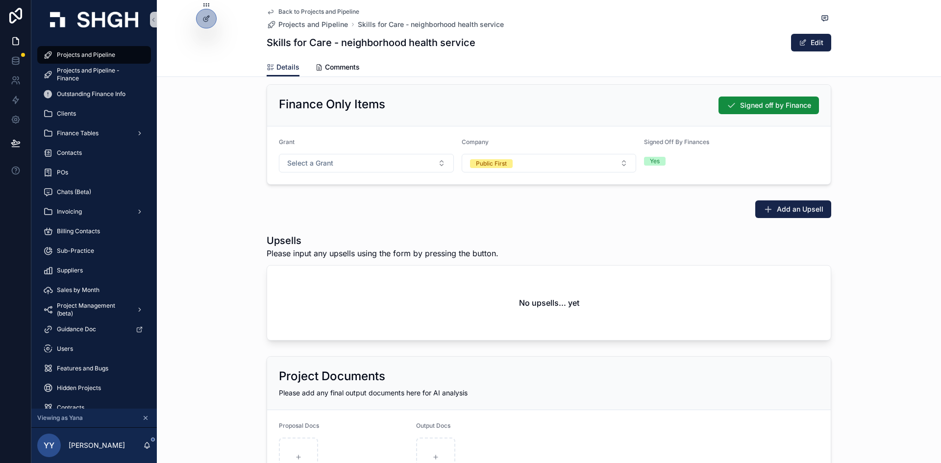
scroll to position [1592, 0]
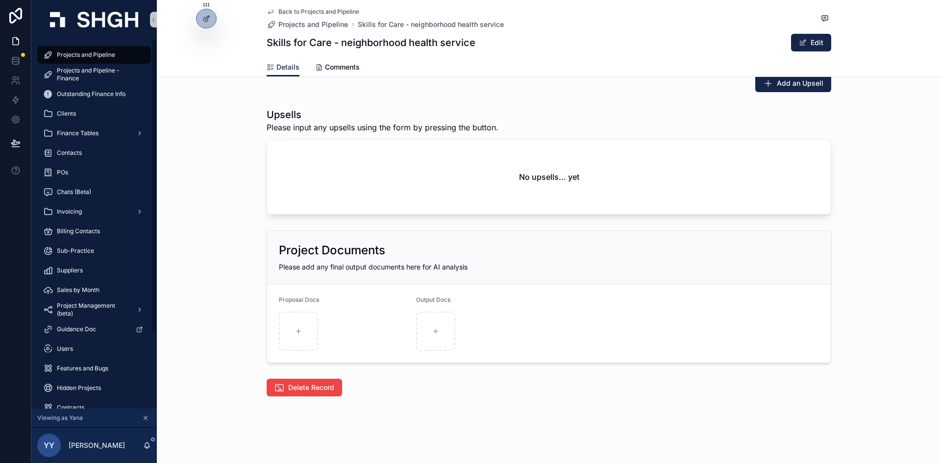
drag, startPoint x: 104, startPoint y: 56, endPoint x: 164, endPoint y: 101, distance: 74.6
click at [104, 56] on span "Projects and Pipeline" at bounding box center [86, 55] width 58 height 8
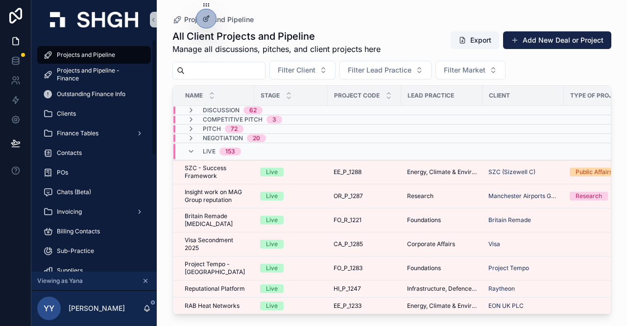
click at [99, 57] on span "Projects and Pipeline" at bounding box center [86, 55] width 58 height 8
click at [210, 72] on input "scrollable content" at bounding box center [225, 71] width 80 height 14
paste input "*********"
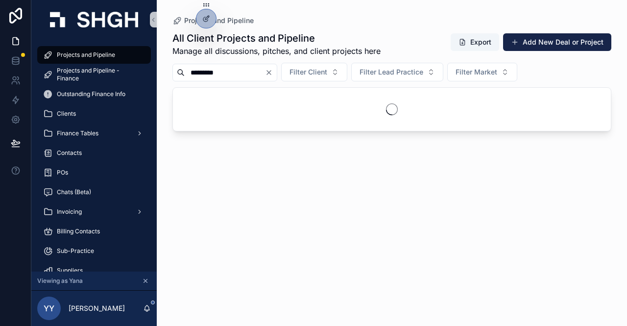
type input "*********"
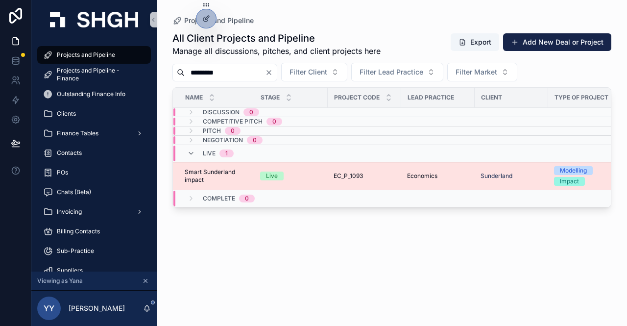
click at [306, 176] on div "Live" at bounding box center [291, 176] width 62 height 9
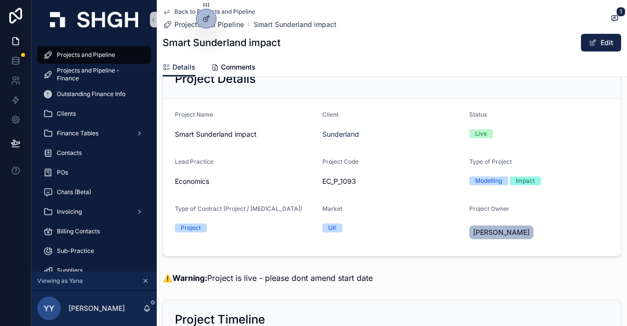
scroll to position [49, 0]
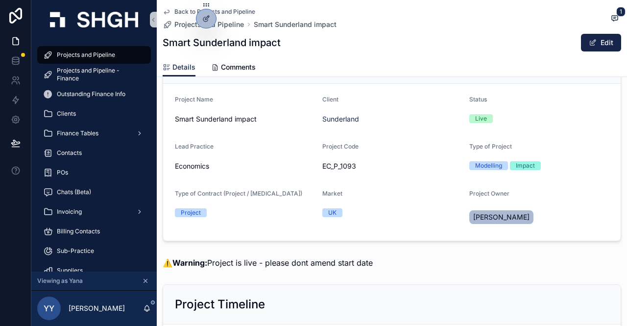
click at [387, 189] on form "Project Name Smart Sunderland impact Client Sunderland Status Live Lead Practic…" at bounding box center [392, 162] width 458 height 157
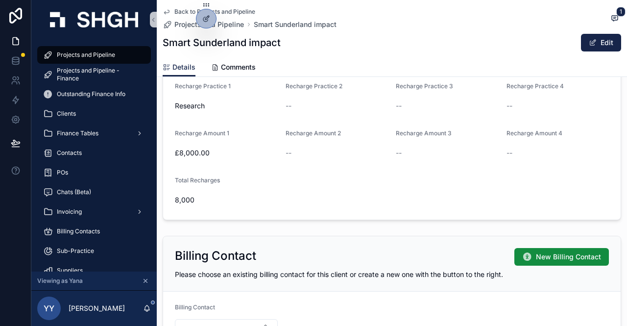
scroll to position [490, 0]
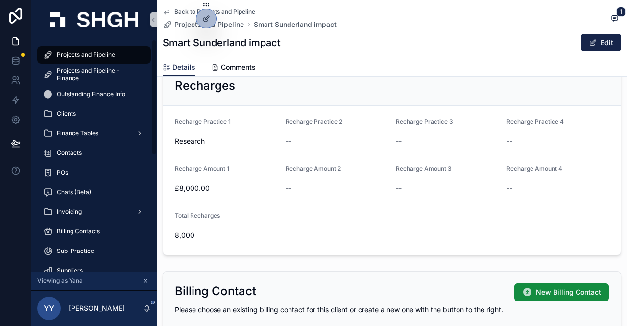
click at [94, 57] on span "Projects and Pipeline" at bounding box center [86, 55] width 58 height 8
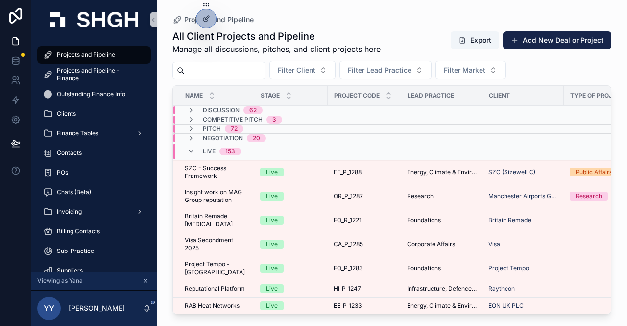
click at [220, 68] on input "scrollable content" at bounding box center [225, 71] width 80 height 14
paste input "********"
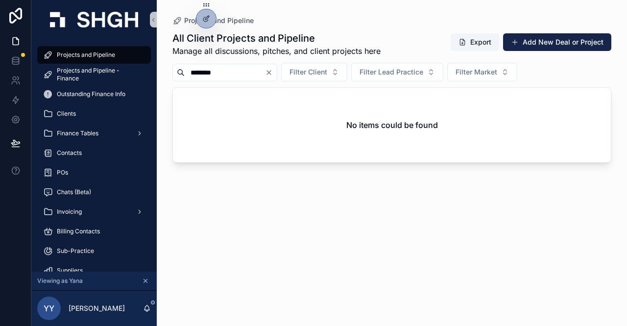
click at [110, 51] on span "Projects and Pipeline" at bounding box center [86, 55] width 58 height 8
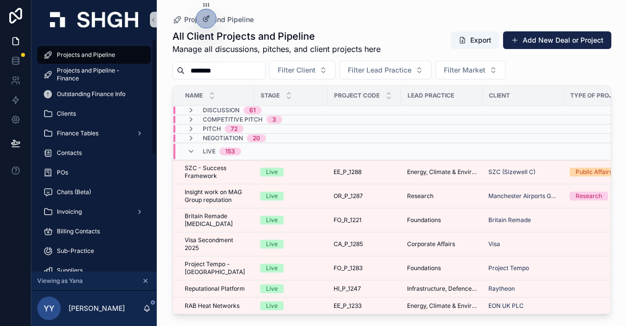
click at [89, 54] on span "Projects and Pipeline" at bounding box center [86, 55] width 58 height 8
drag, startPoint x: 230, startPoint y: 72, endPoint x: 157, endPoint y: 63, distance: 74.0
click at [157, 63] on div "Projects and Pipeline All Client Projects and Pipeline Manage all discussions, …" at bounding box center [392, 157] width 471 height 314
paste input "**********"
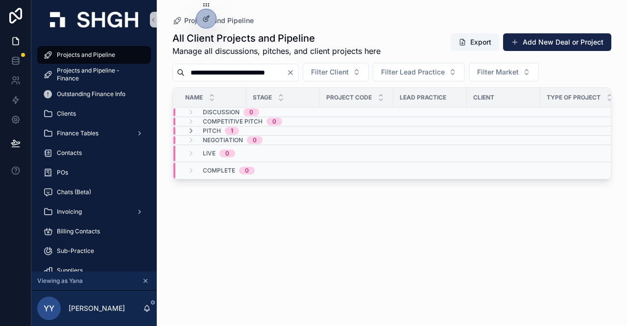
type input "**********"
click at [223, 129] on div "Pitch 1" at bounding box center [221, 131] width 36 height 8
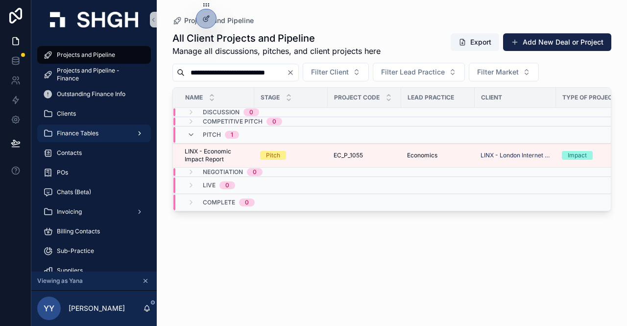
click at [67, 131] on span "Finance Tables" at bounding box center [78, 133] width 42 height 8
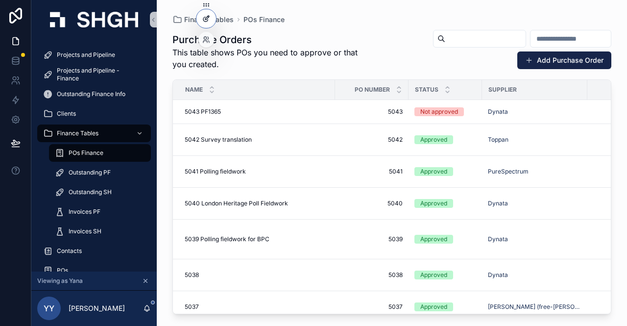
click at [206, 22] on icon at bounding box center [206, 19] width 8 height 8
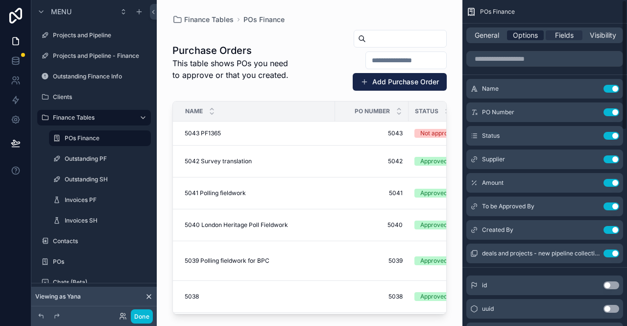
click at [517, 33] on span "Options" at bounding box center [525, 35] width 25 height 10
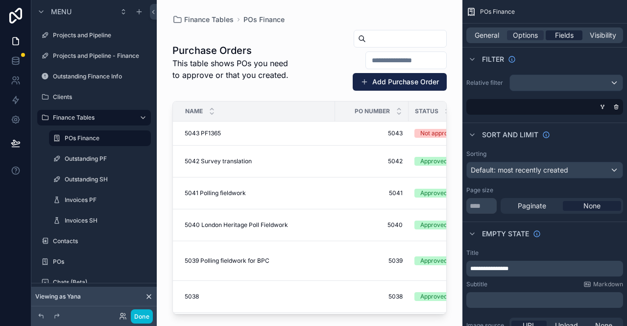
click at [560, 33] on span "Fields" at bounding box center [564, 35] width 19 height 10
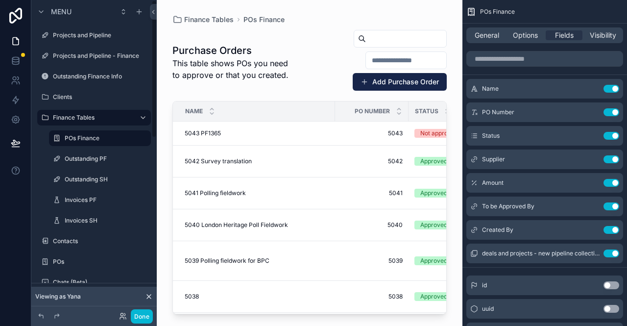
drag, startPoint x: 79, startPoint y: 37, endPoint x: 125, endPoint y: 231, distance: 199.5
click at [79, 37] on label "Projects and Pipeline" at bounding box center [101, 35] width 96 height 8
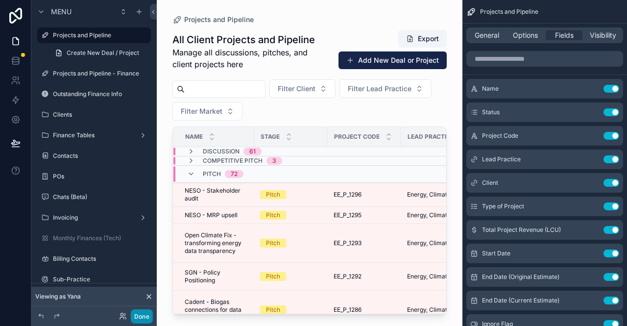
click at [140, 317] on button "Done" at bounding box center [142, 316] width 22 height 14
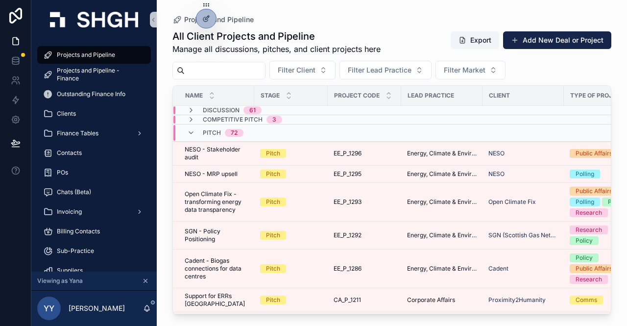
click at [199, 70] on input "scrollable content" at bounding box center [225, 71] width 80 height 14
paste input "******"
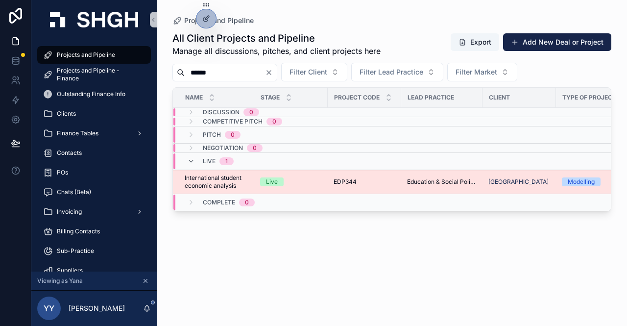
type input "******"
click at [313, 178] on div "Live" at bounding box center [291, 181] width 62 height 9
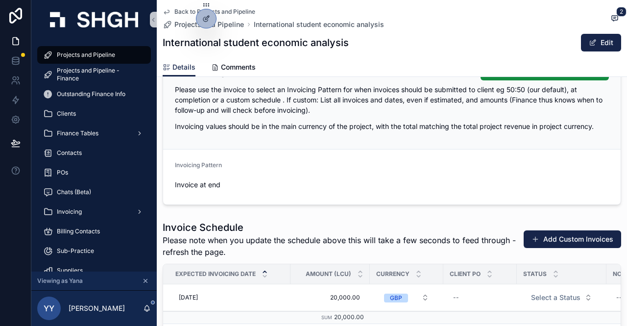
scroll to position [1078, 0]
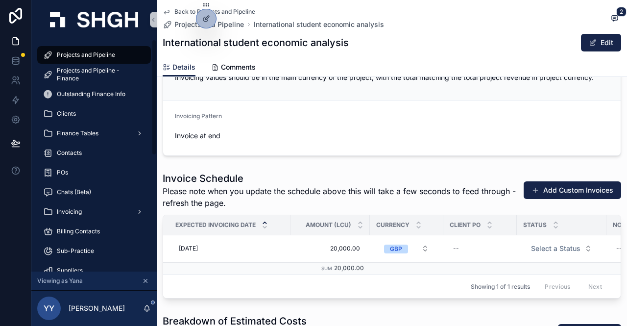
click at [95, 56] on span "Projects and Pipeline" at bounding box center [86, 55] width 58 height 8
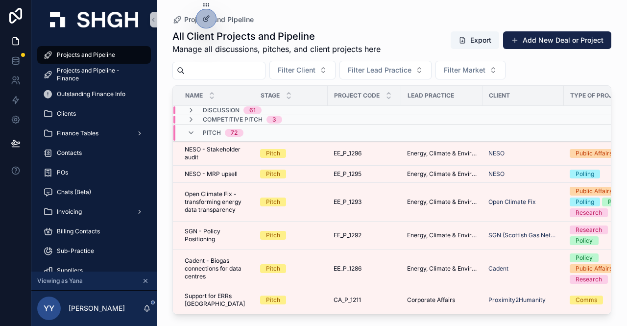
click at [206, 65] on input "scrollable content" at bounding box center [225, 71] width 80 height 14
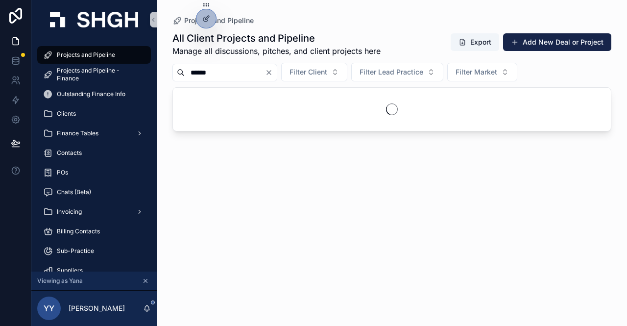
type input "******"
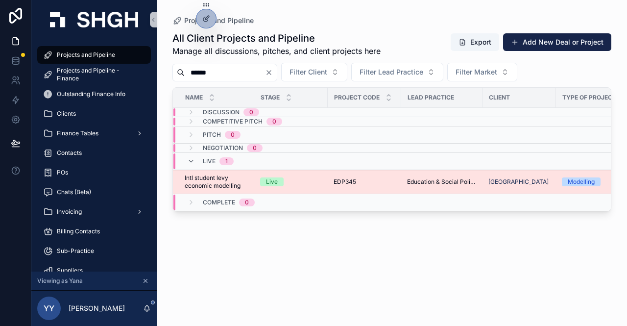
click at [321, 178] on div "Live" at bounding box center [291, 181] width 62 height 9
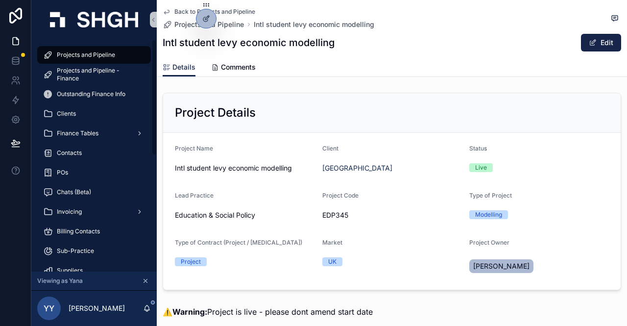
click at [109, 55] on span "Projects and Pipeline" at bounding box center [86, 55] width 58 height 8
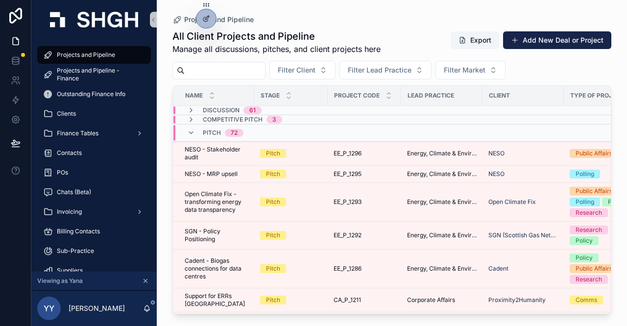
click at [211, 69] on input "scrollable content" at bounding box center [225, 71] width 80 height 14
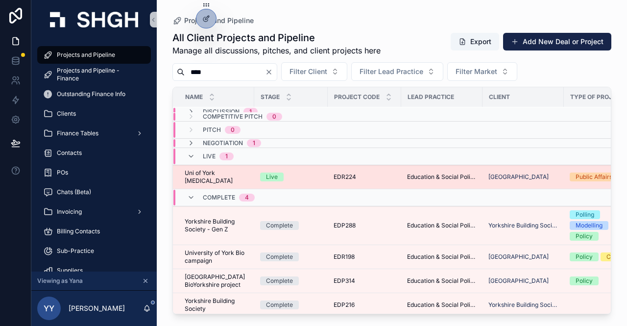
scroll to position [5, 0]
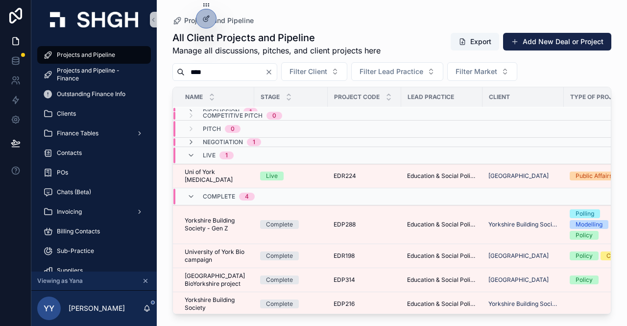
drag, startPoint x: 218, startPoint y: 73, endPoint x: 177, endPoint y: 71, distance: 40.7
click at [177, 71] on div "****" at bounding box center [225, 72] width 105 height 18
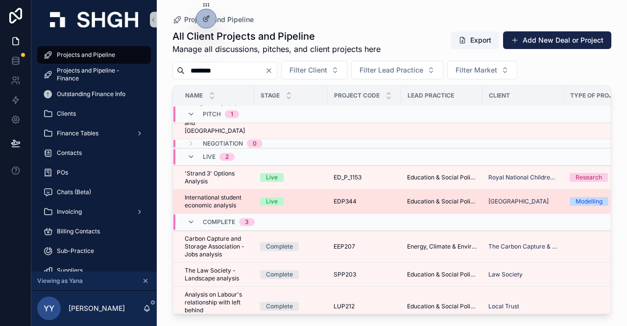
scroll to position [51, 0]
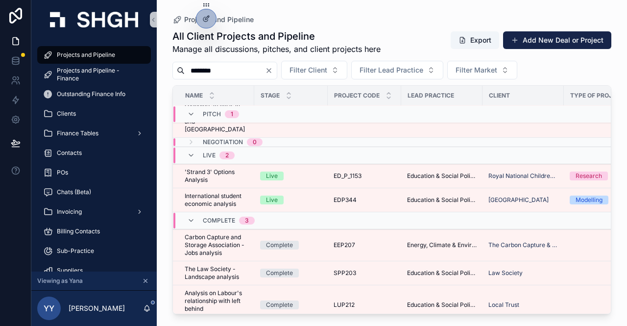
click at [208, 110] on span "Pitch" at bounding box center [212, 114] width 18 height 8
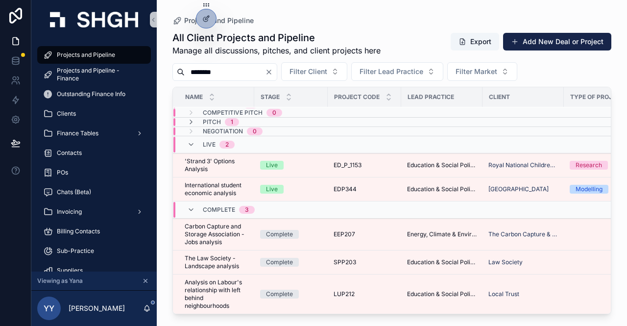
scroll to position [13, 0]
click at [215, 118] on span "Pitch" at bounding box center [212, 122] width 18 height 8
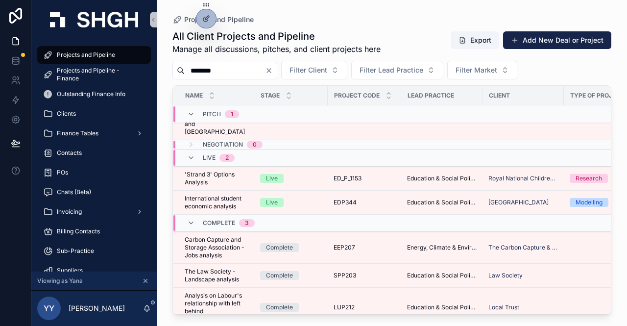
scroll to position [51, 0]
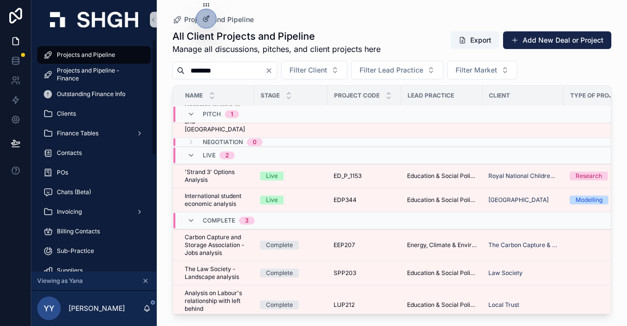
drag, startPoint x: 91, startPoint y: 57, endPoint x: 224, endPoint y: 74, distance: 133.9
click at [91, 57] on span "Projects and Pipeline" at bounding box center [86, 55] width 58 height 8
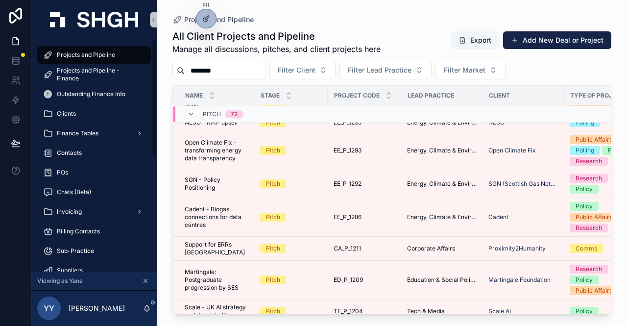
scroll to position [44, 0]
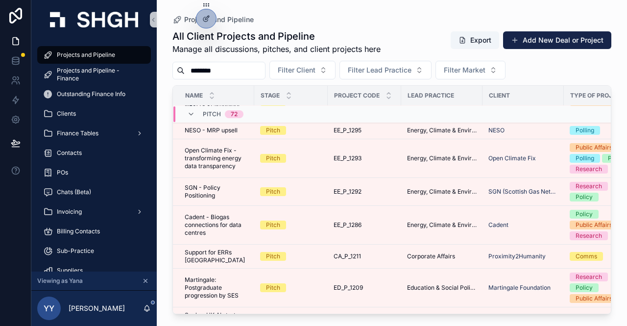
drag, startPoint x: 177, startPoint y: 69, endPoint x: 172, endPoint y: 69, distance: 5.9
click at [172, 69] on div "Projects and Pipeline All Client Projects and Pipeline Manage all discussions, …" at bounding box center [392, 157] width 471 height 314
paste input "scrollable content"
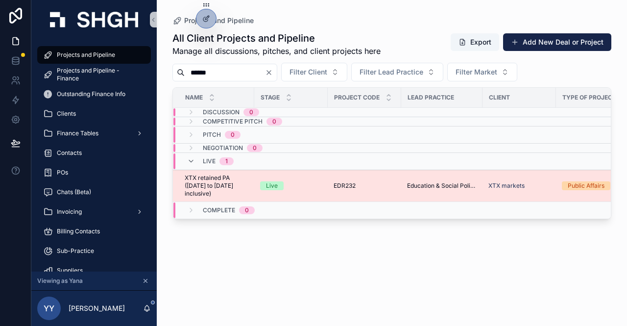
type input "******"
click at [318, 179] on td "Live" at bounding box center [291, 186] width 74 height 32
click at [311, 186] on div "Live" at bounding box center [291, 185] width 62 height 9
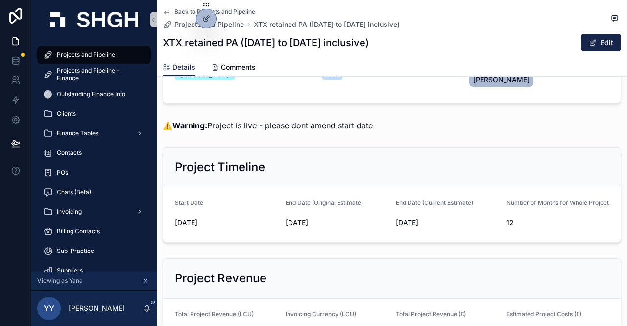
scroll to position [245, 0]
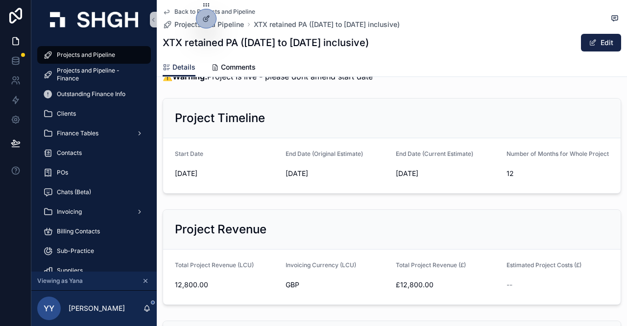
drag, startPoint x: 390, startPoint y: 167, endPoint x: 442, endPoint y: 177, distance: 53.0
click at [442, 177] on form "Start Date [DATE] End Date (Original Estimate) [DATE] End Date (Current Estimat…" at bounding box center [392, 165] width 458 height 55
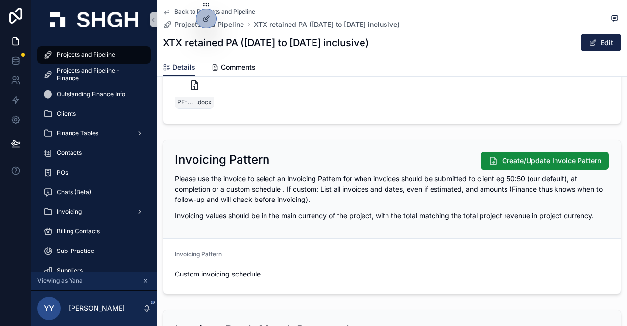
scroll to position [882, 0]
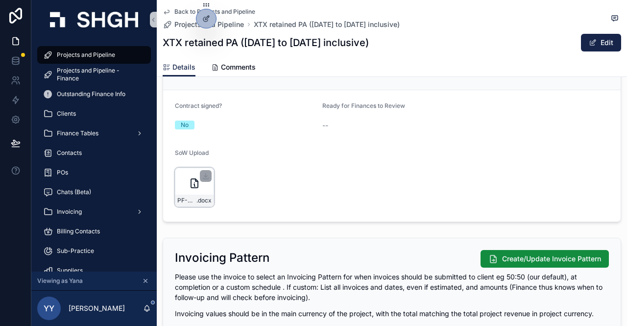
click at [186, 193] on div "PF-Contract-XTX-Markets-June-2025---May-2026 .docx" at bounding box center [194, 187] width 39 height 39
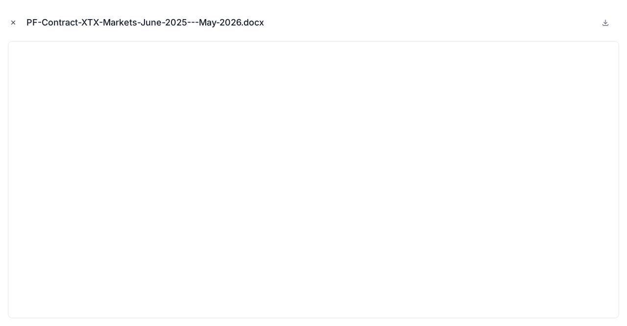
click at [11, 22] on icon "Close modal" at bounding box center [13, 22] width 7 height 7
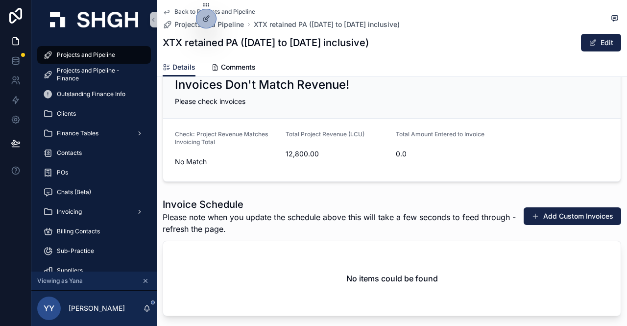
scroll to position [1323, 0]
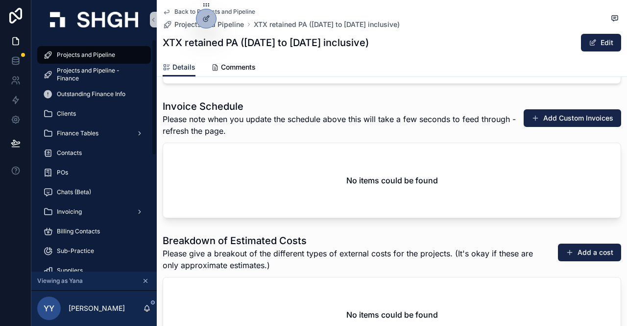
click at [87, 57] on span "Projects and Pipeline" at bounding box center [86, 55] width 58 height 8
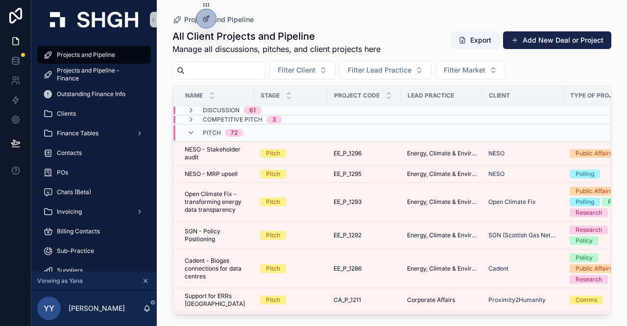
click at [200, 70] on input "scrollable content" at bounding box center [225, 71] width 80 height 14
paste input "*********"
type input "*********"
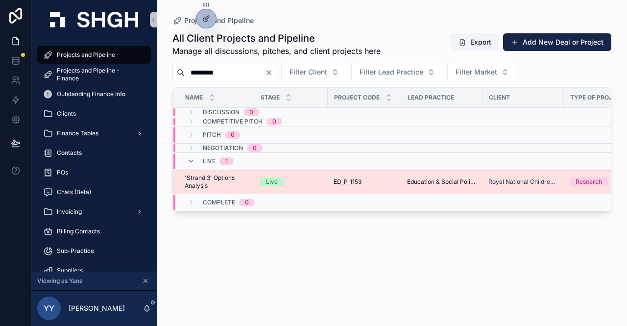
click at [321, 182] on div "Live" at bounding box center [291, 181] width 62 height 9
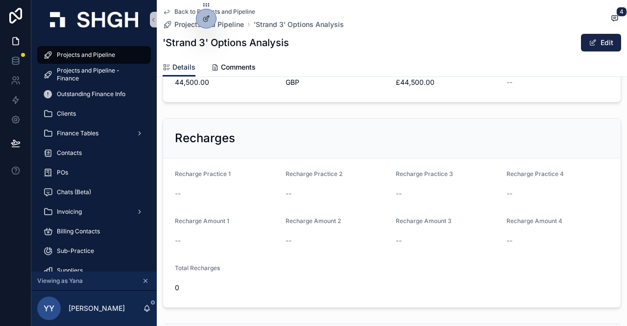
scroll to position [490, 0]
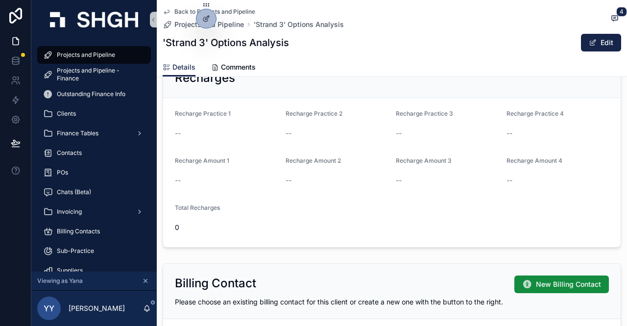
click at [84, 54] on span "Projects and Pipeline" at bounding box center [86, 55] width 58 height 8
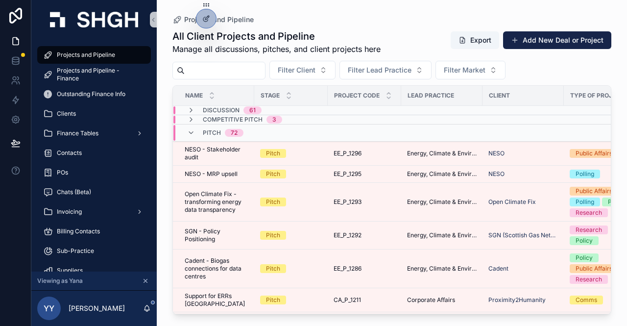
click at [224, 72] on input "scrollable content" at bounding box center [225, 71] width 80 height 14
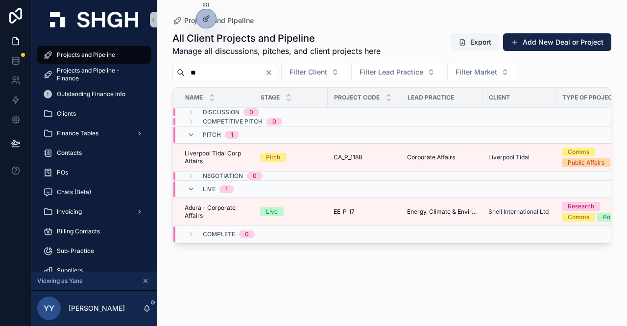
type input "*"
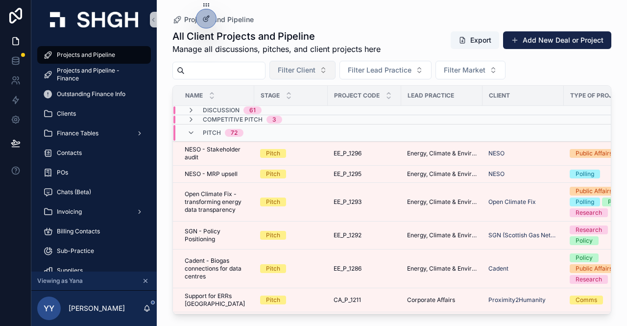
click at [316, 73] on span "Filter Client" at bounding box center [297, 70] width 38 height 10
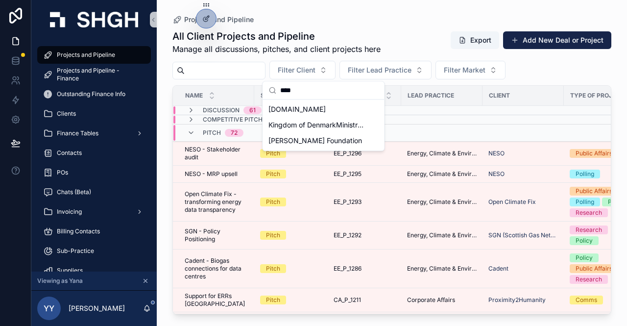
type input "****"
click at [267, 54] on span "Manage all discussions, pitches, and client projects here" at bounding box center [277, 49] width 208 height 12
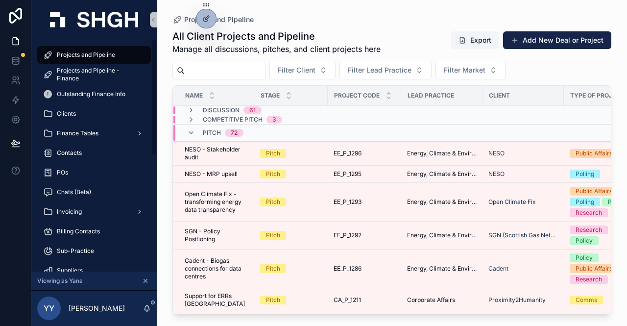
drag, startPoint x: 103, startPoint y: 56, endPoint x: 174, endPoint y: 74, distance: 73.2
click at [103, 56] on span "Projects and Pipeline" at bounding box center [86, 55] width 58 height 8
click at [219, 70] on input "scrollable content" at bounding box center [225, 71] width 80 height 14
paste input "******"
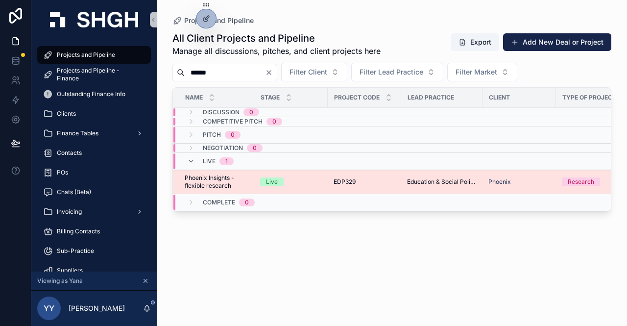
type input "******"
click at [319, 177] on div "Live" at bounding box center [291, 181] width 62 height 9
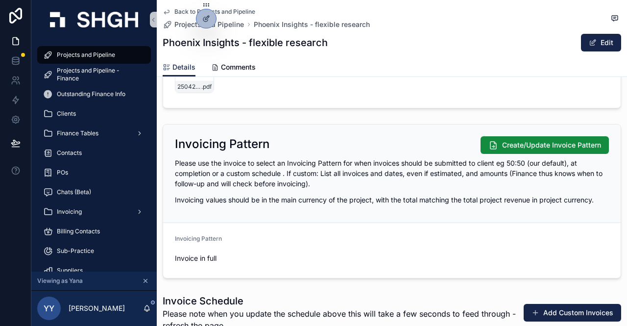
scroll to position [1127, 0]
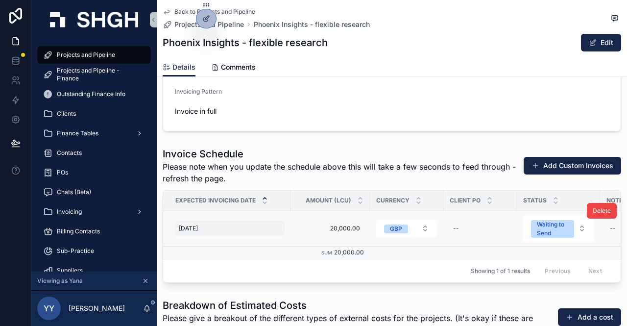
click at [227, 232] on div "[DATE] [DATE]" at bounding box center [230, 229] width 110 height 16
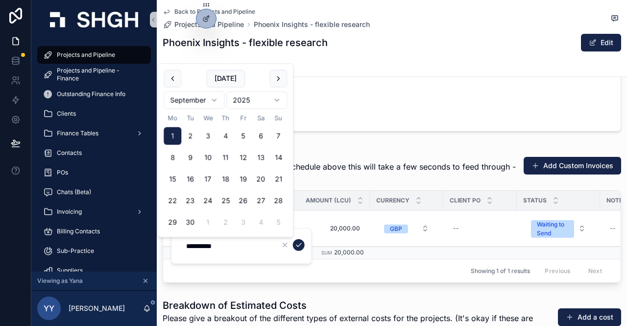
click at [327, 88] on form "Invoicing Pattern Invoice in full" at bounding box center [392, 103] width 458 height 55
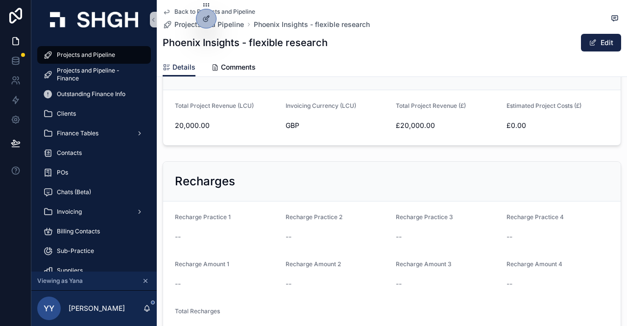
scroll to position [294, 0]
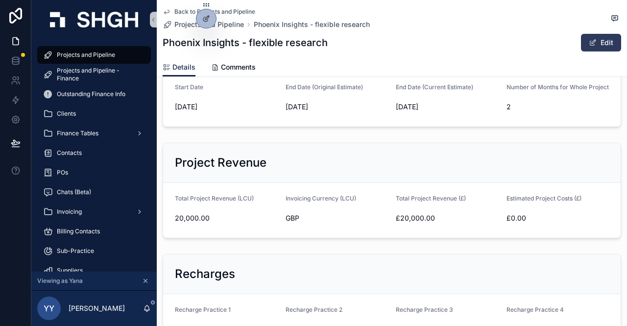
click at [599, 45] on button "Edit" at bounding box center [601, 43] width 40 height 18
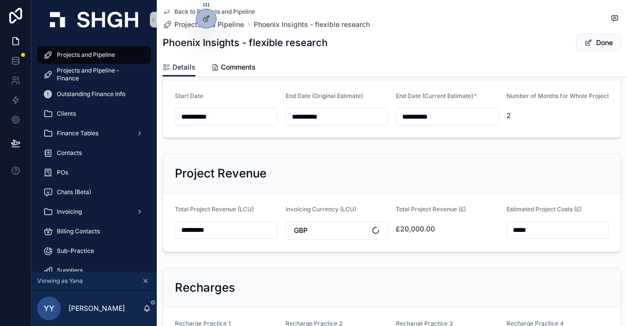
scroll to position [302, 0]
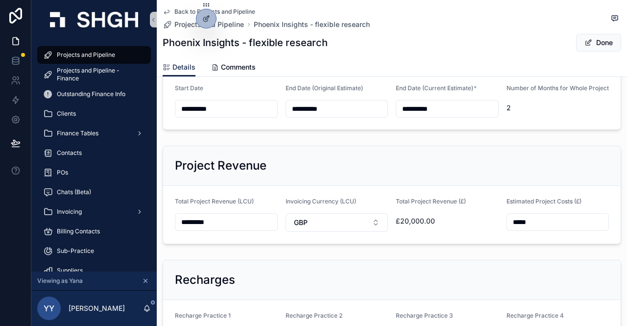
click at [237, 107] on input "**********" at bounding box center [226, 109] width 102 height 14
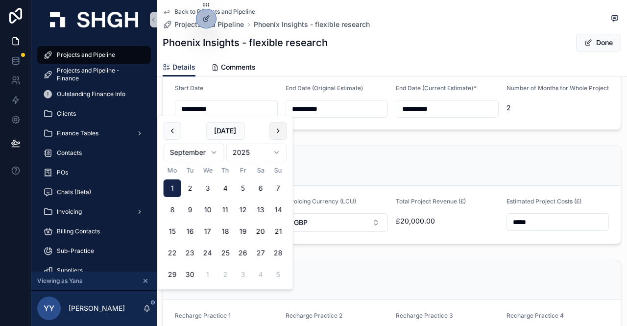
click at [276, 130] on button "scrollable content" at bounding box center [279, 131] width 18 height 18
click at [262, 189] on button "1" at bounding box center [261, 188] width 18 height 18
type input "**********"
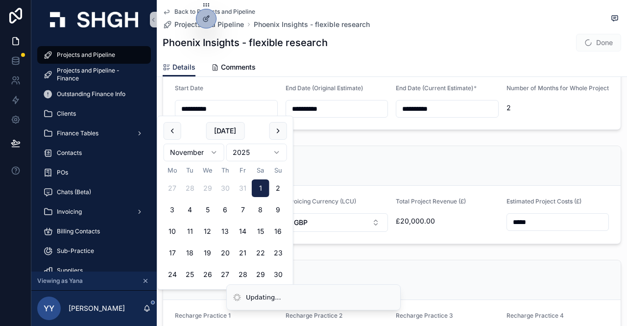
click at [440, 107] on input "**********" at bounding box center [448, 109] width 102 height 14
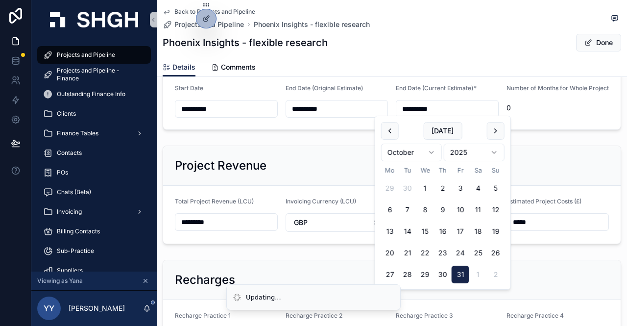
click at [499, 127] on button "scrollable content" at bounding box center [496, 131] width 18 height 18
click at [424, 272] on button "31" at bounding box center [426, 275] width 18 height 18
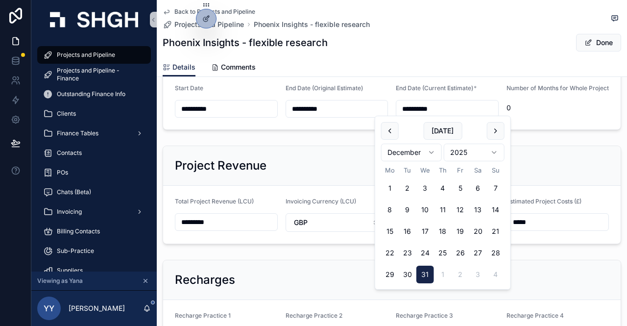
type input "**********"
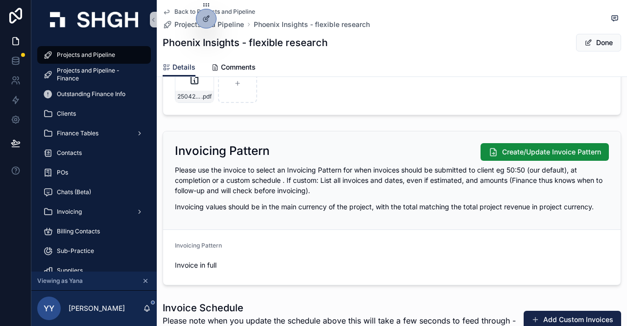
scroll to position [1135, 0]
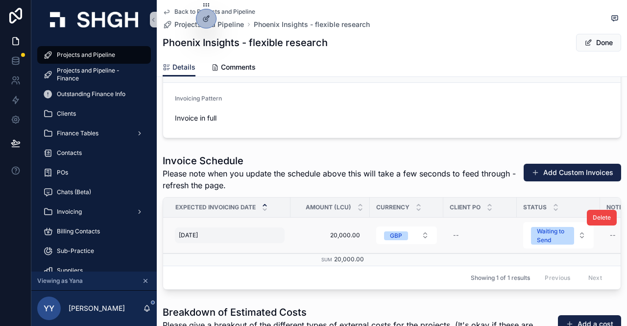
click at [216, 232] on div "[DATE] [DATE]" at bounding box center [230, 235] width 110 height 16
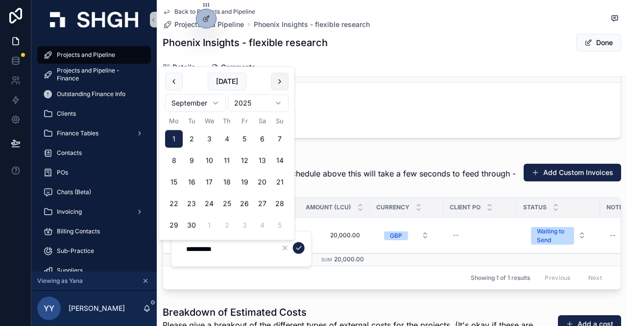
click at [283, 82] on button "scrollable content" at bounding box center [280, 82] width 18 height 18
click at [208, 221] on button "31" at bounding box center [209, 226] width 18 height 18
type input "**********"
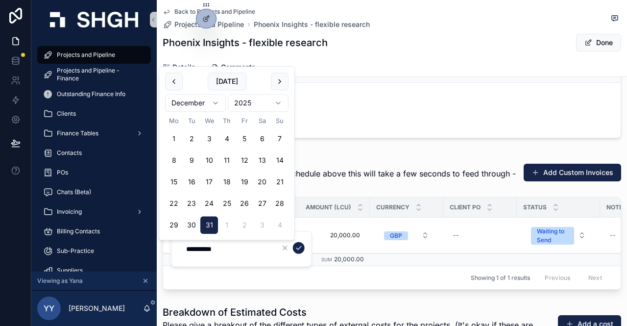
click at [302, 249] on icon "scrollable content" at bounding box center [299, 248] width 8 height 8
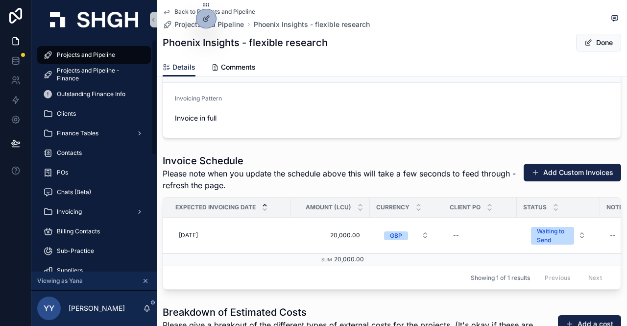
click at [82, 58] on span "Projects and Pipeline" at bounding box center [86, 55] width 58 height 8
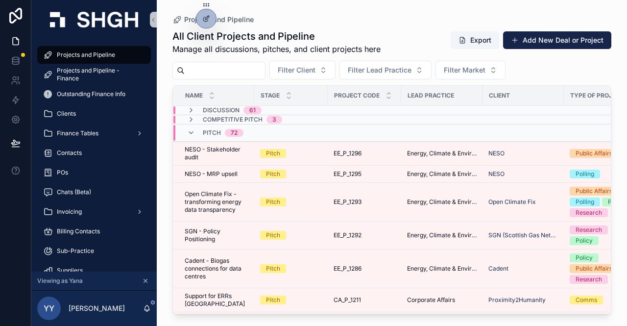
click at [206, 73] on input "scrollable content" at bounding box center [225, 71] width 80 height 14
paste input "******"
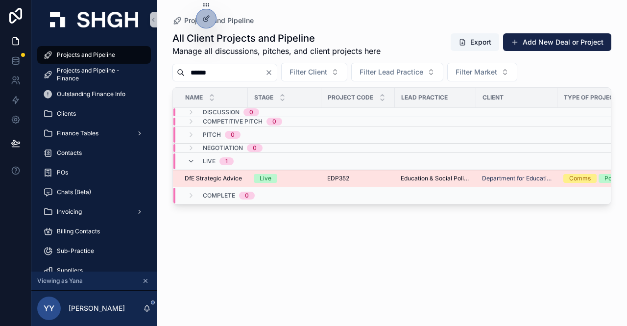
type input "******"
click at [292, 174] on div "Live" at bounding box center [285, 178] width 62 height 9
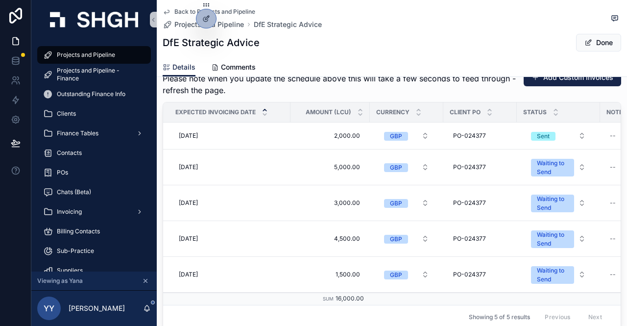
scroll to position [1274, 0]
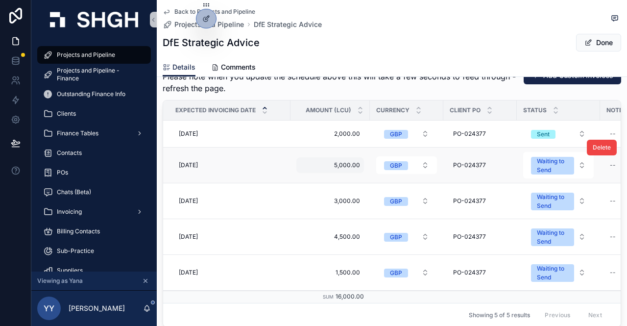
click at [336, 164] on span "5,000.00" at bounding box center [330, 165] width 60 height 8
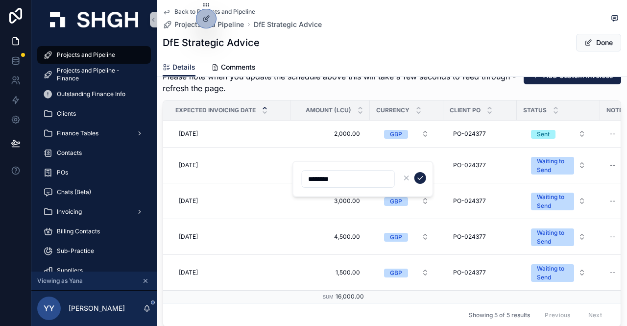
click at [334, 88] on span "Please note when you update the schedule above this will take a few seconds to …" at bounding box center [346, 83] width 366 height 24
click at [65, 51] on span "Projects and Pipeline" at bounding box center [86, 55] width 58 height 8
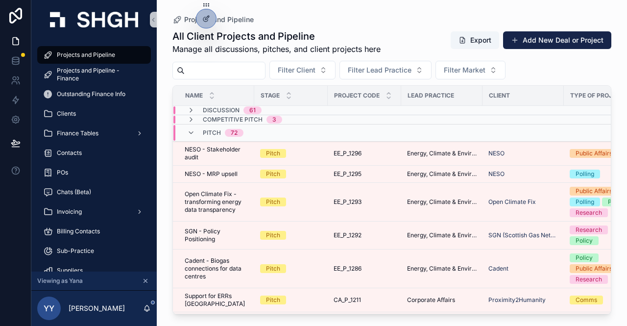
click at [230, 71] on input "scrollable content" at bounding box center [225, 71] width 80 height 14
paste input "******"
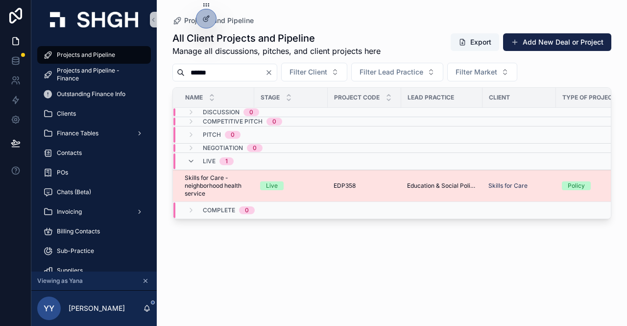
type input "******"
click at [316, 183] on div "Live" at bounding box center [291, 185] width 62 height 9
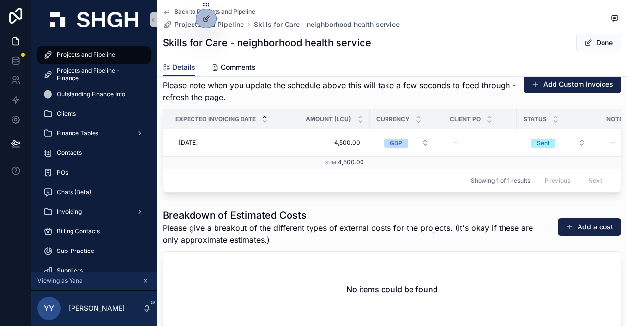
scroll to position [1274, 0]
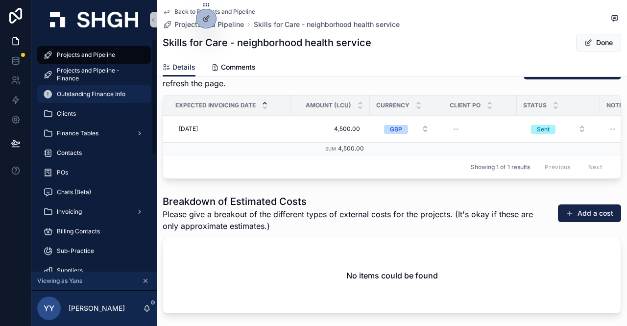
drag, startPoint x: 93, startPoint y: 55, endPoint x: 142, endPoint y: 94, distance: 62.9
click at [93, 55] on span "Projects and Pipeline" at bounding box center [86, 55] width 58 height 8
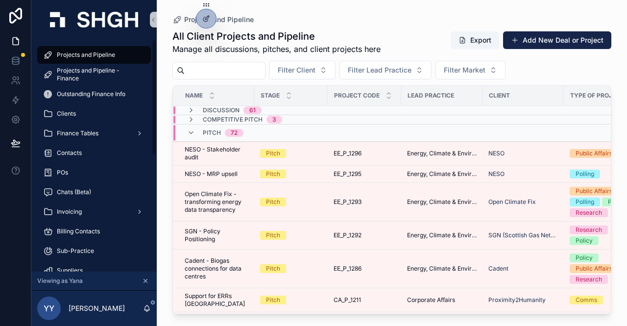
click at [204, 68] on input "scrollable content" at bounding box center [225, 71] width 80 height 14
paste input "******"
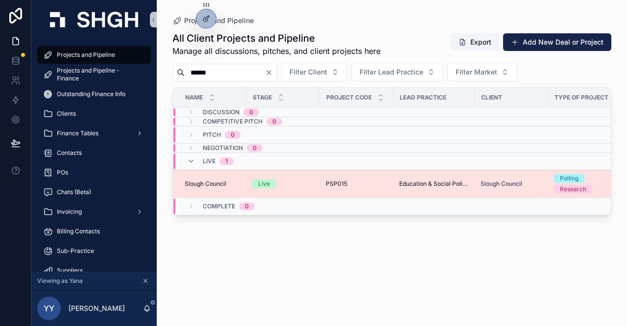
type input "******"
click at [314, 182] on div "Live" at bounding box center [283, 183] width 62 height 9
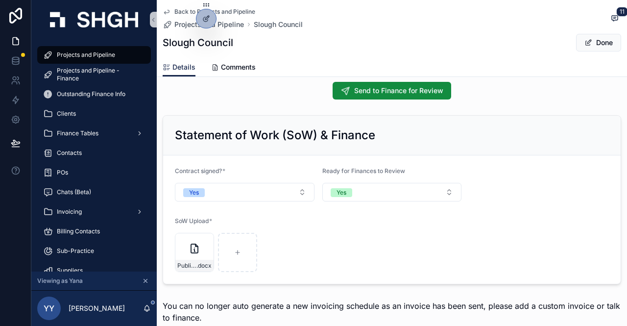
scroll to position [784, 0]
